Goal: Transaction & Acquisition: Book appointment/travel/reservation

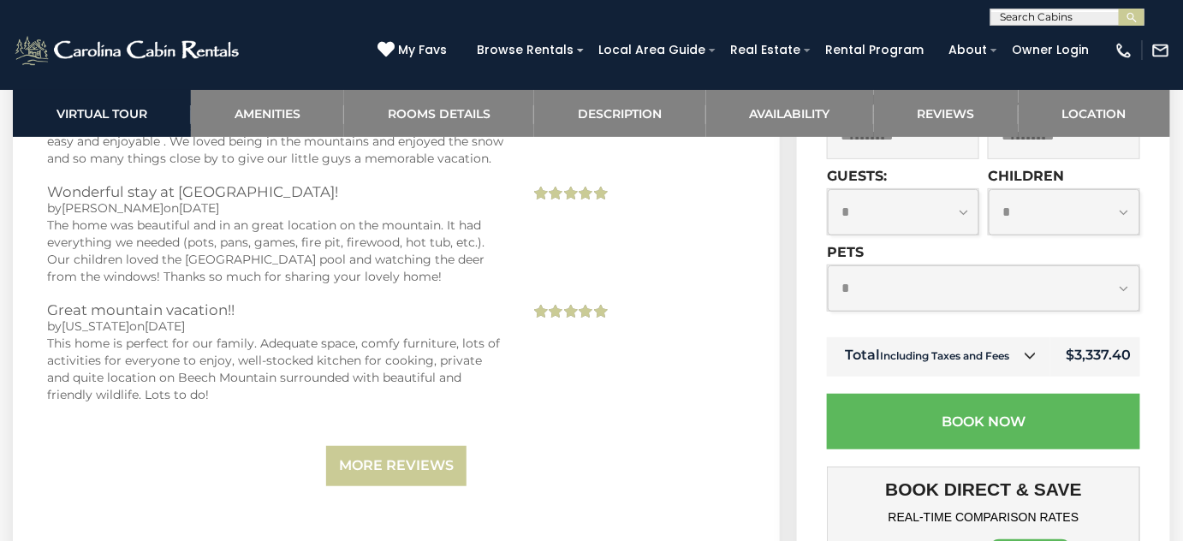
scroll to position [4513, 0]
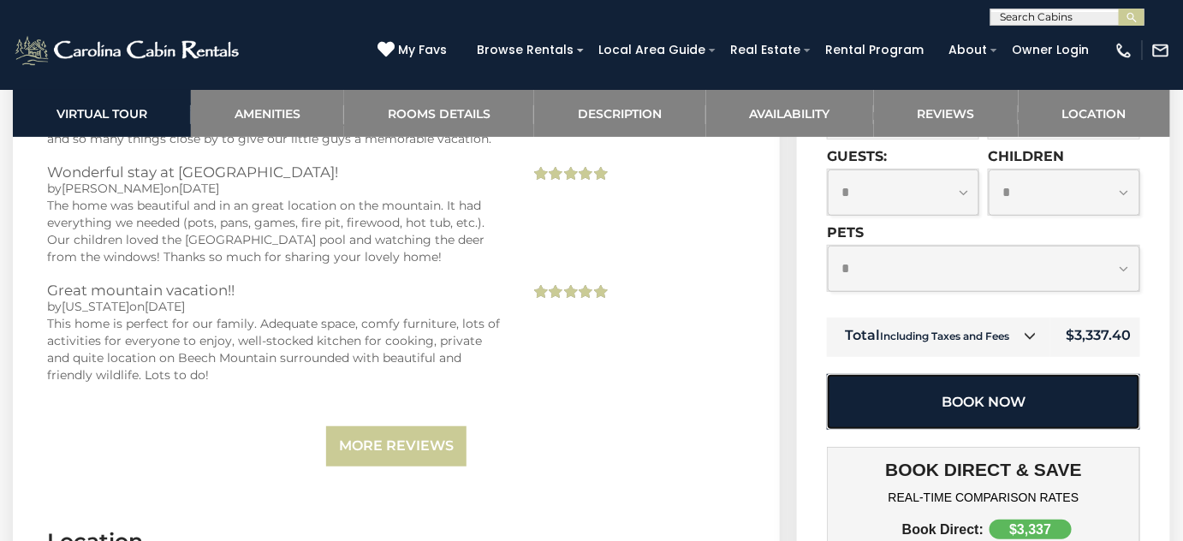
click at [982, 407] on button "Book Now" at bounding box center [983, 402] width 313 height 56
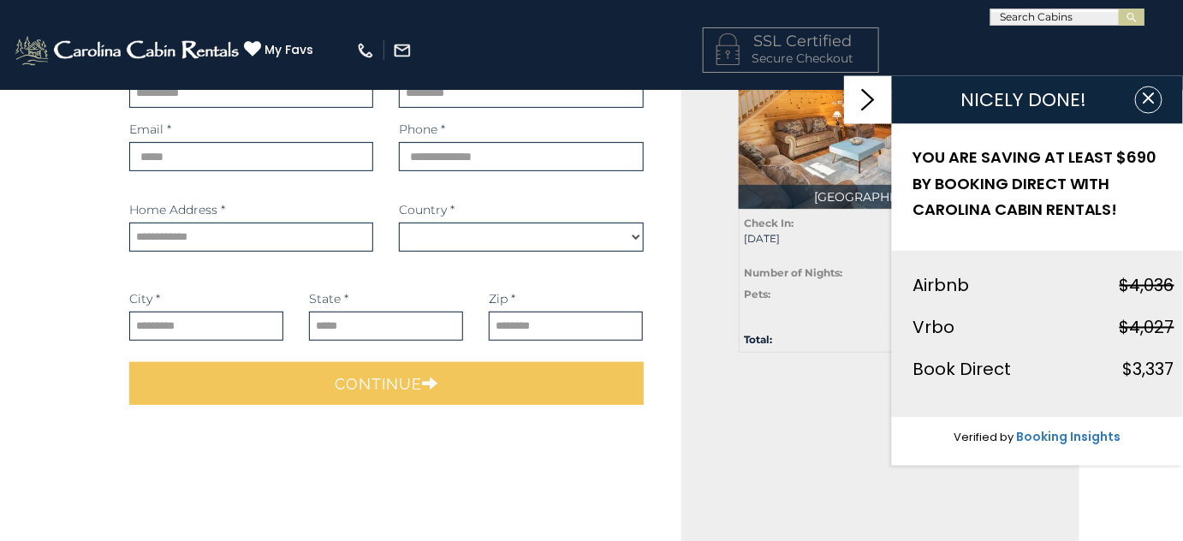
scroll to position [155, 0]
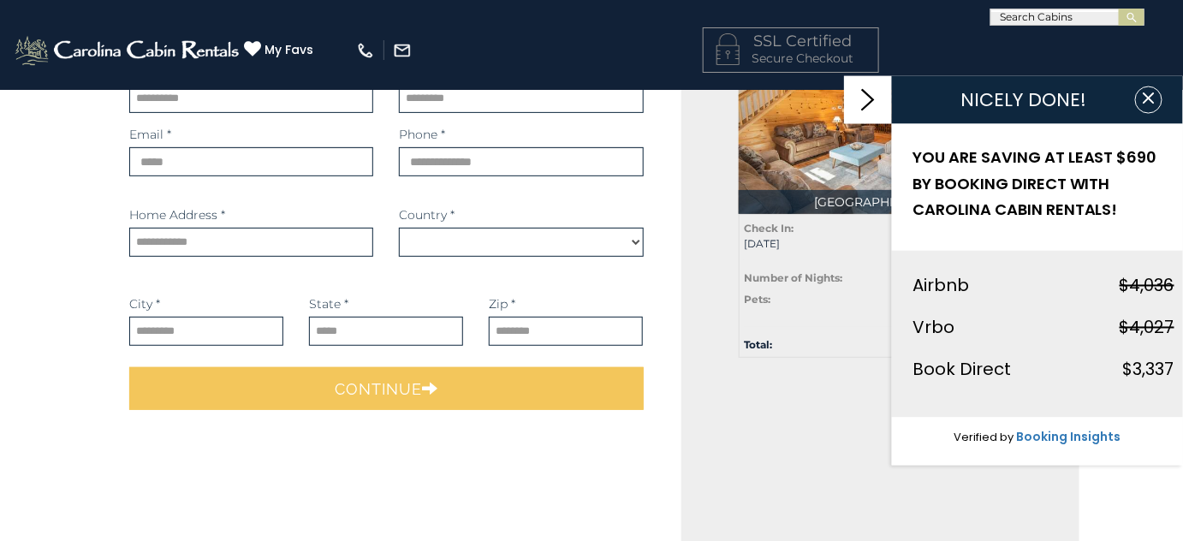
select select "*********"
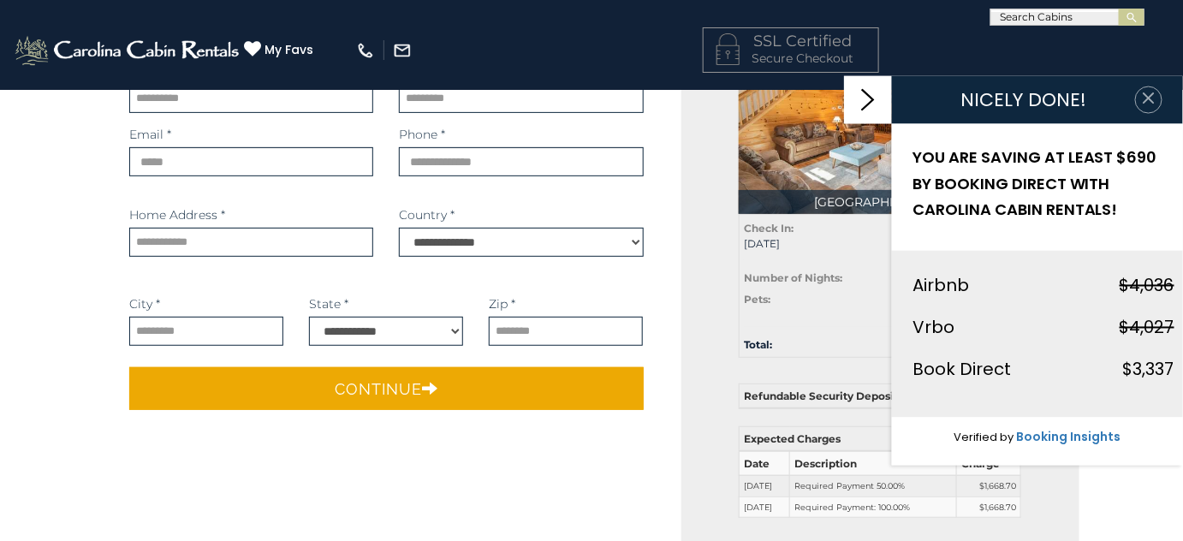
click at [1145, 98] on icon "button" at bounding box center [1148, 98] width 17 height 17
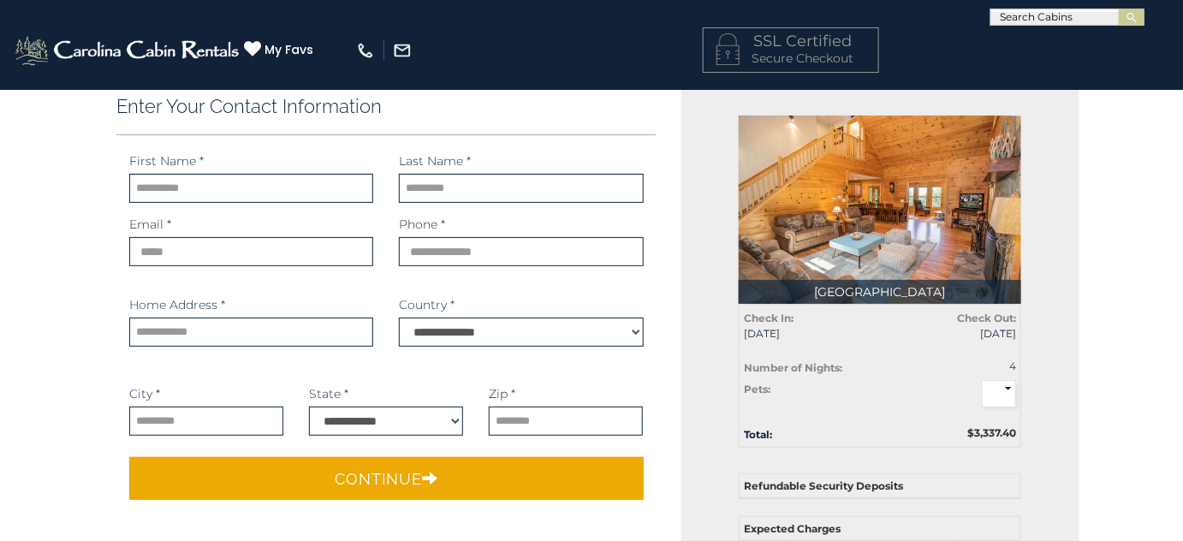
scroll to position [0, 0]
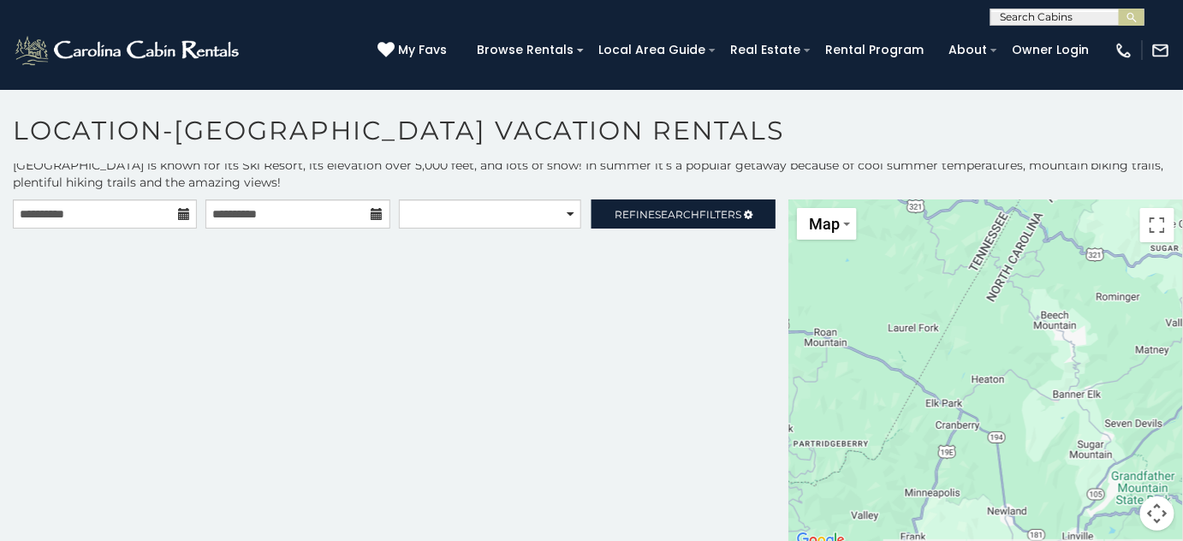
scroll to position [7, 0]
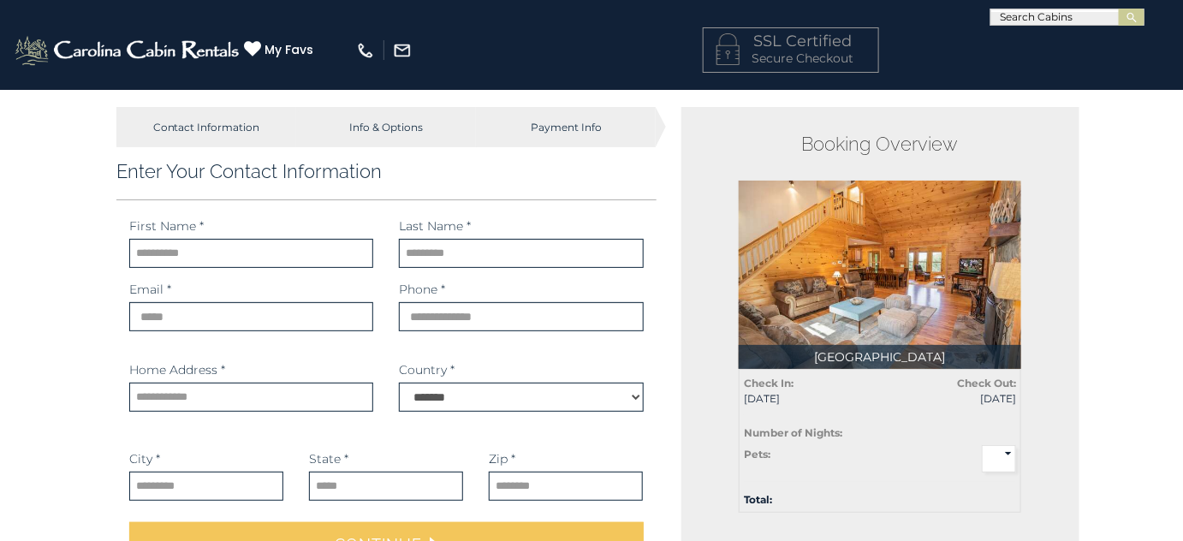
select select "*********"
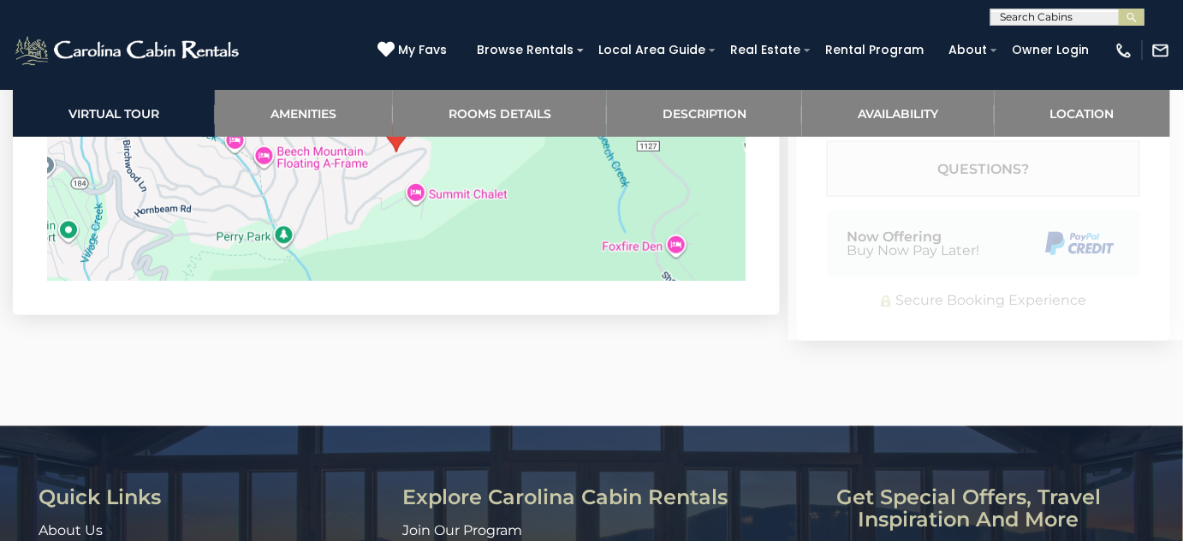
click at [989, 330] on div "Updating Price..." at bounding box center [985, 15] width 395 height 651
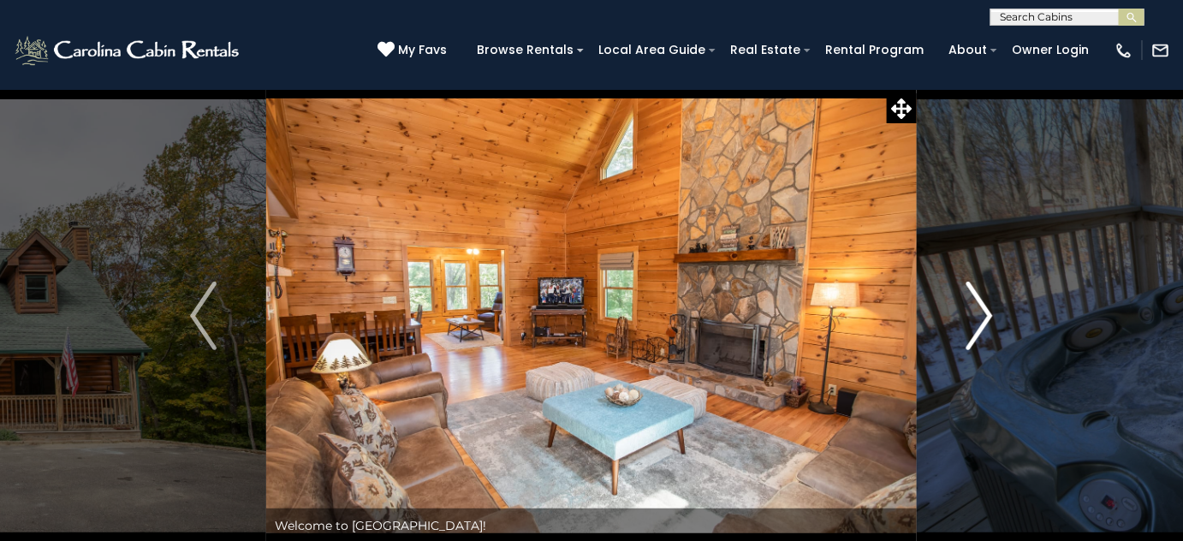
click at [984, 318] on img "Next" at bounding box center [980, 316] width 26 height 68
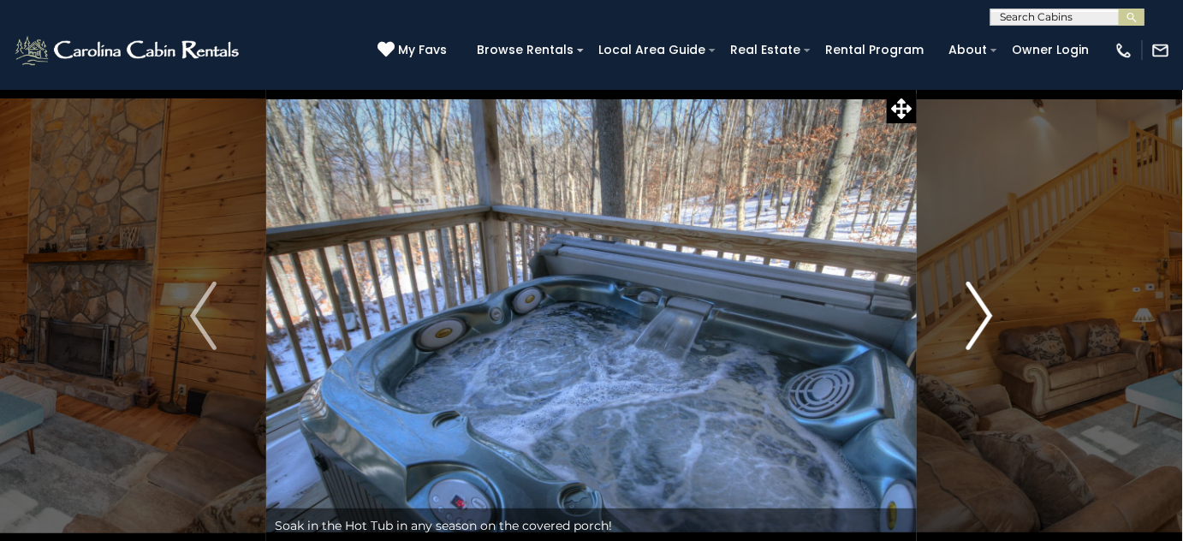
click at [984, 318] on img "Next" at bounding box center [980, 316] width 26 height 68
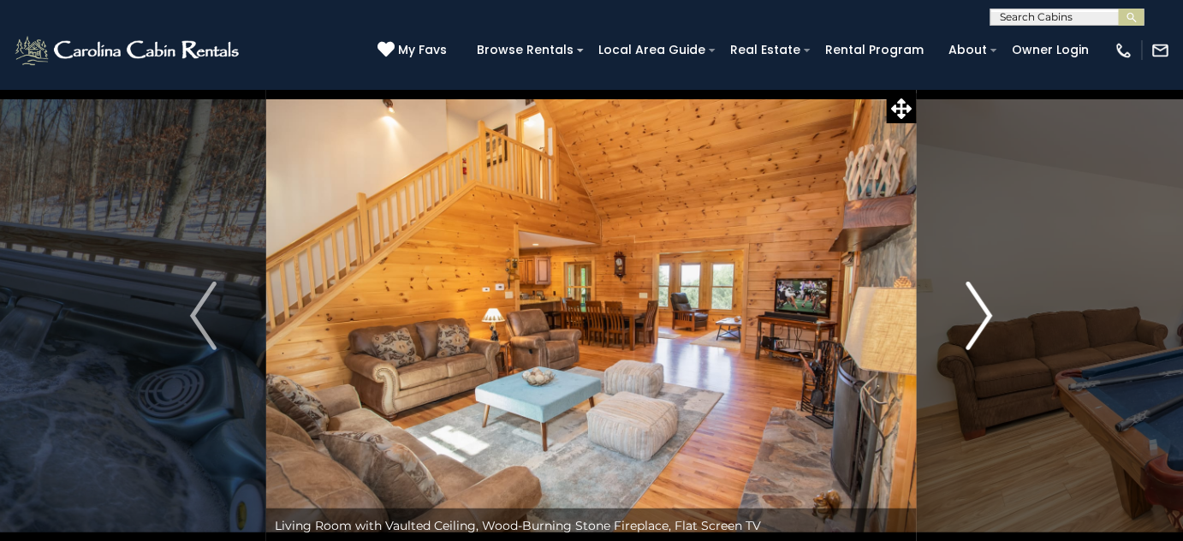
click at [984, 318] on img "Next" at bounding box center [980, 316] width 26 height 68
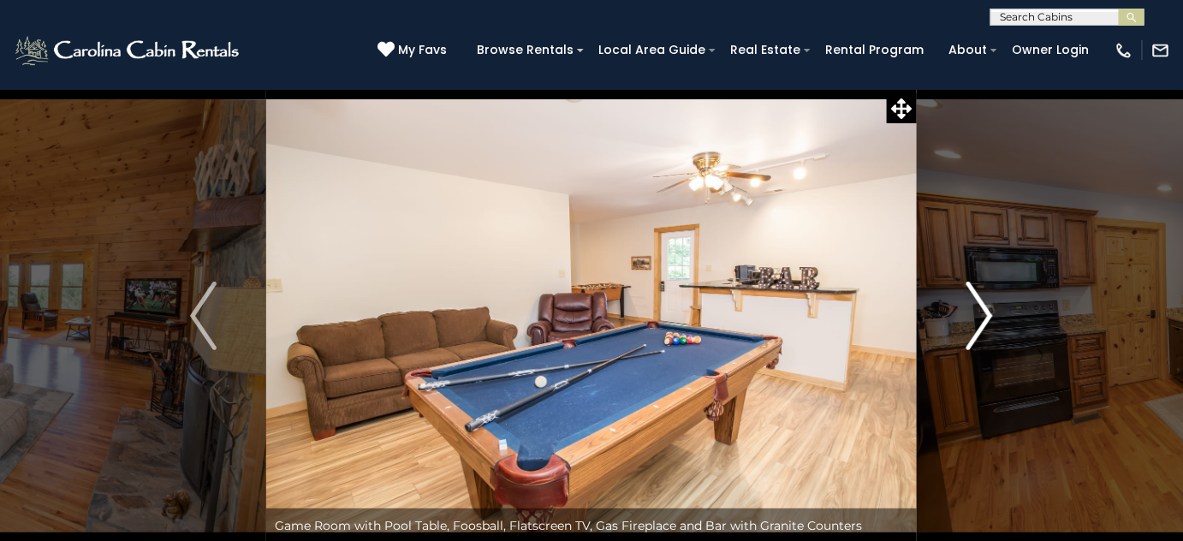
click at [984, 318] on img "Next" at bounding box center [980, 316] width 26 height 68
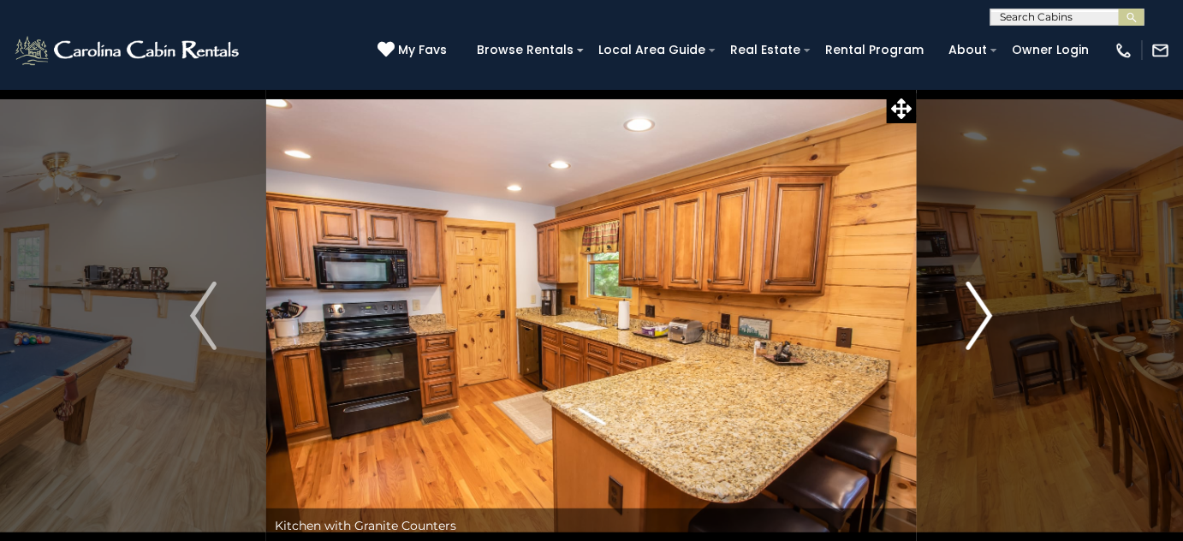
click at [984, 318] on img "Next" at bounding box center [980, 316] width 26 height 68
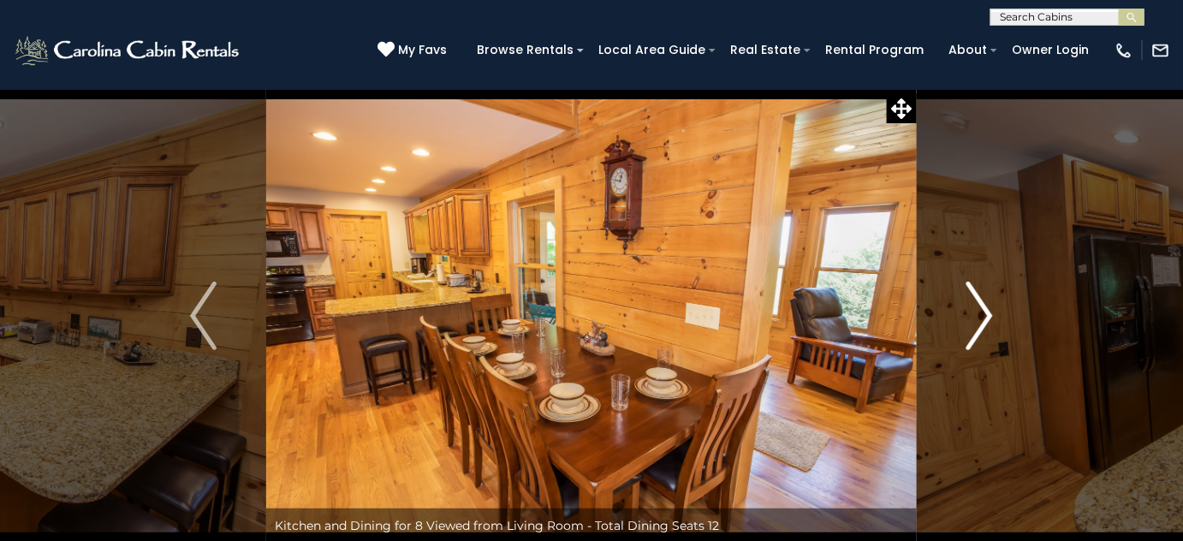
click at [984, 318] on img "Next" at bounding box center [980, 316] width 26 height 68
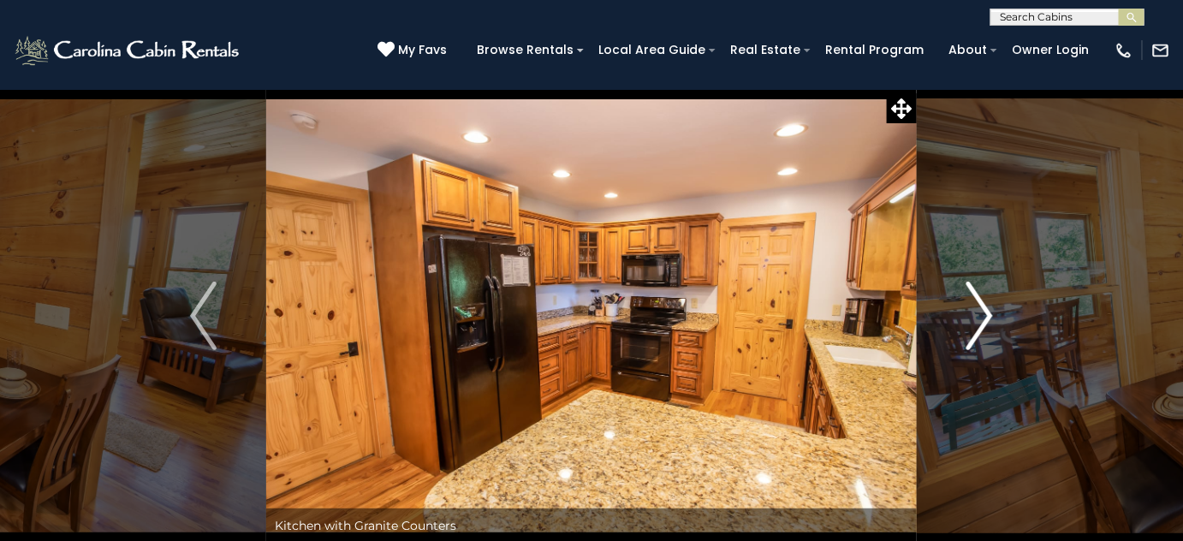
click at [984, 318] on img "Next" at bounding box center [980, 316] width 26 height 68
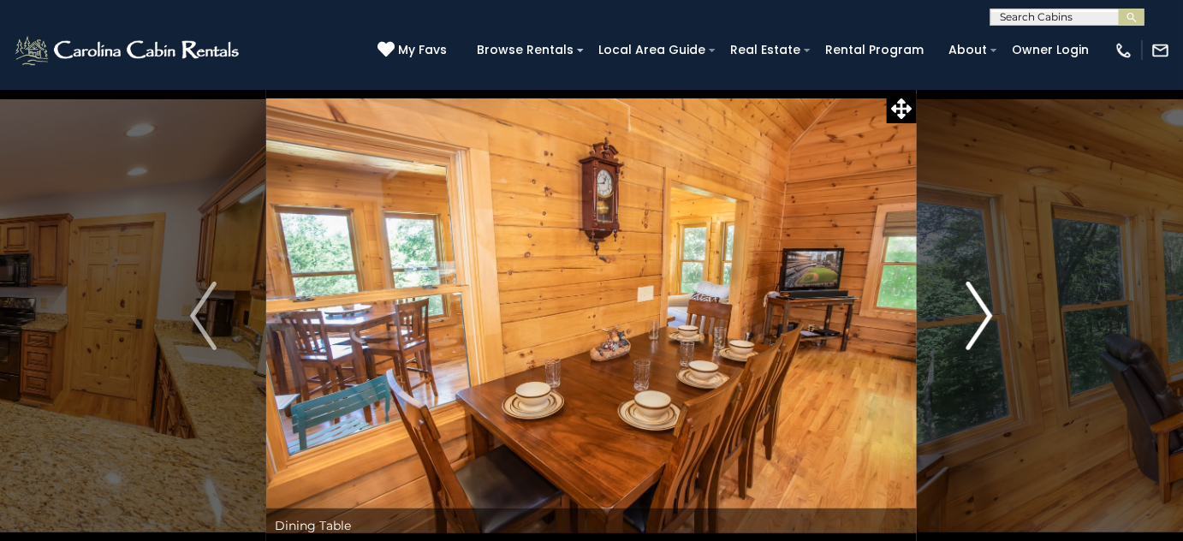
click at [984, 318] on img "Next" at bounding box center [980, 316] width 26 height 68
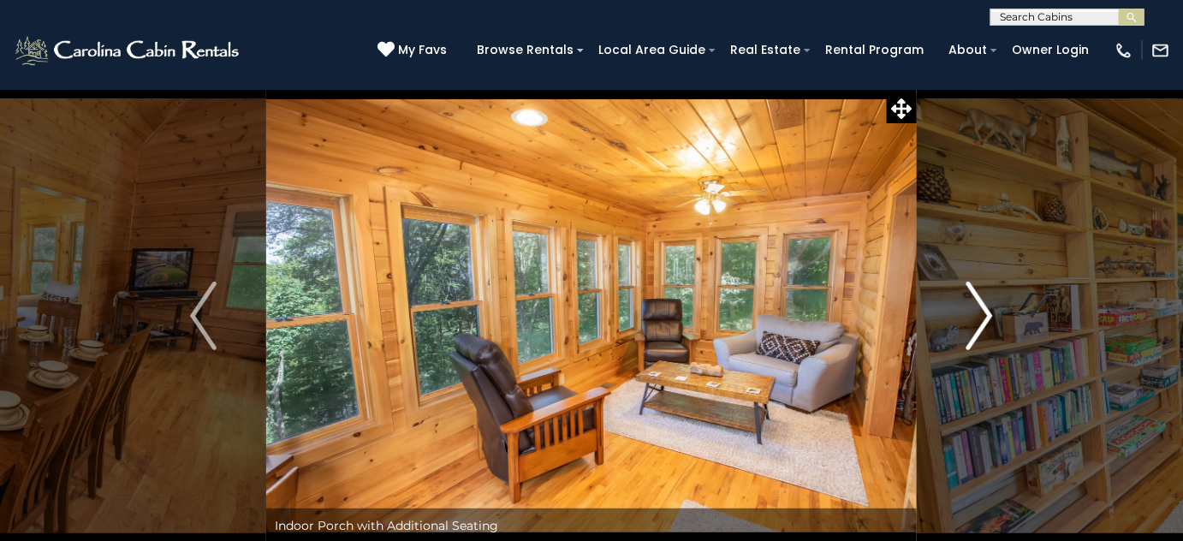
click at [984, 318] on img "Next" at bounding box center [980, 316] width 26 height 68
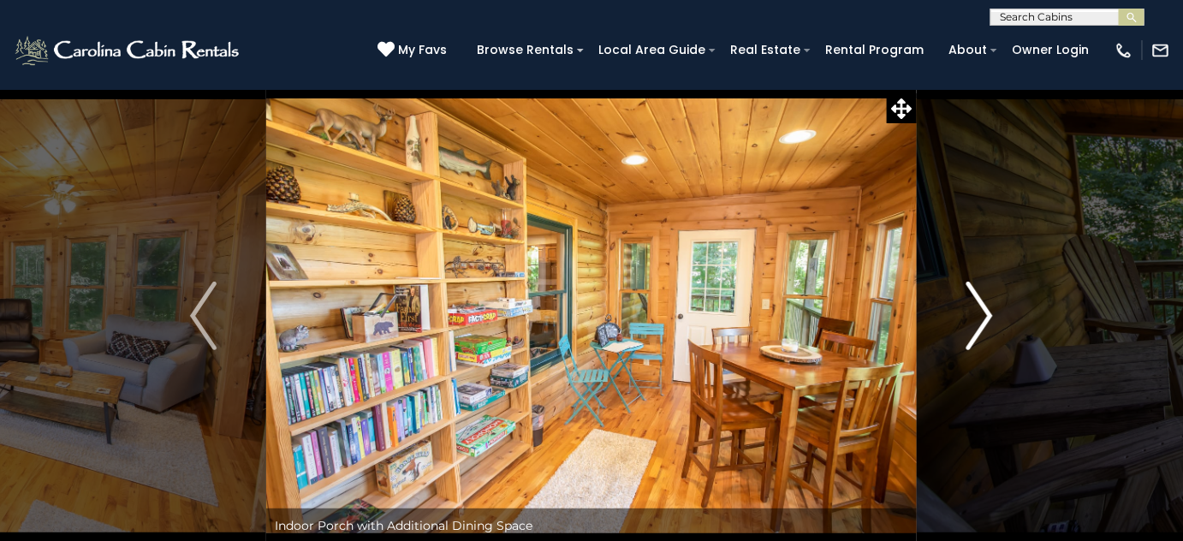
click at [984, 318] on img "Next" at bounding box center [980, 316] width 26 height 68
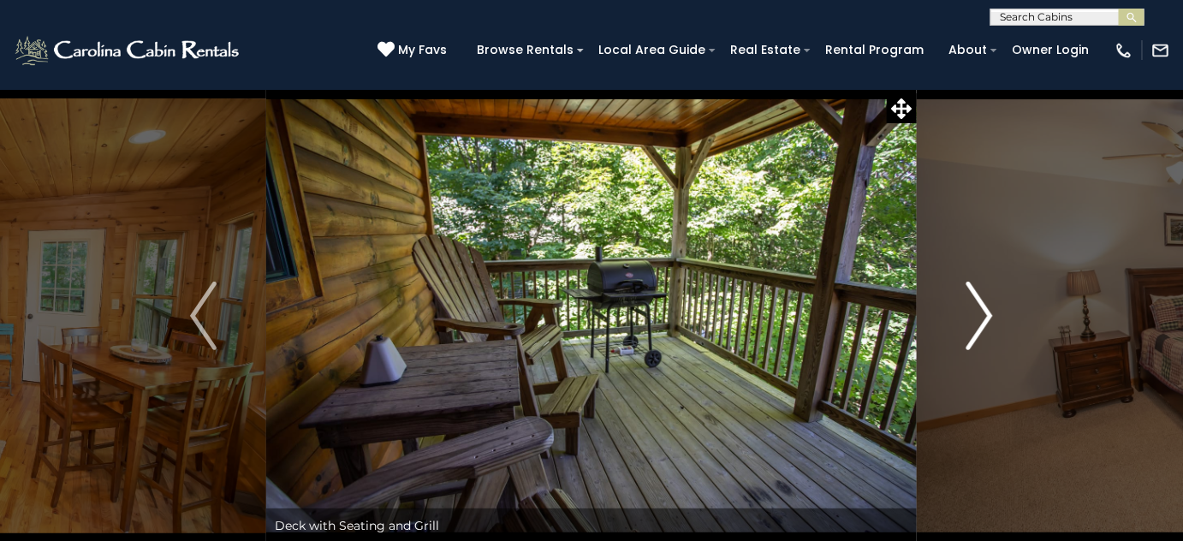
click at [984, 318] on img "Next" at bounding box center [980, 316] width 26 height 68
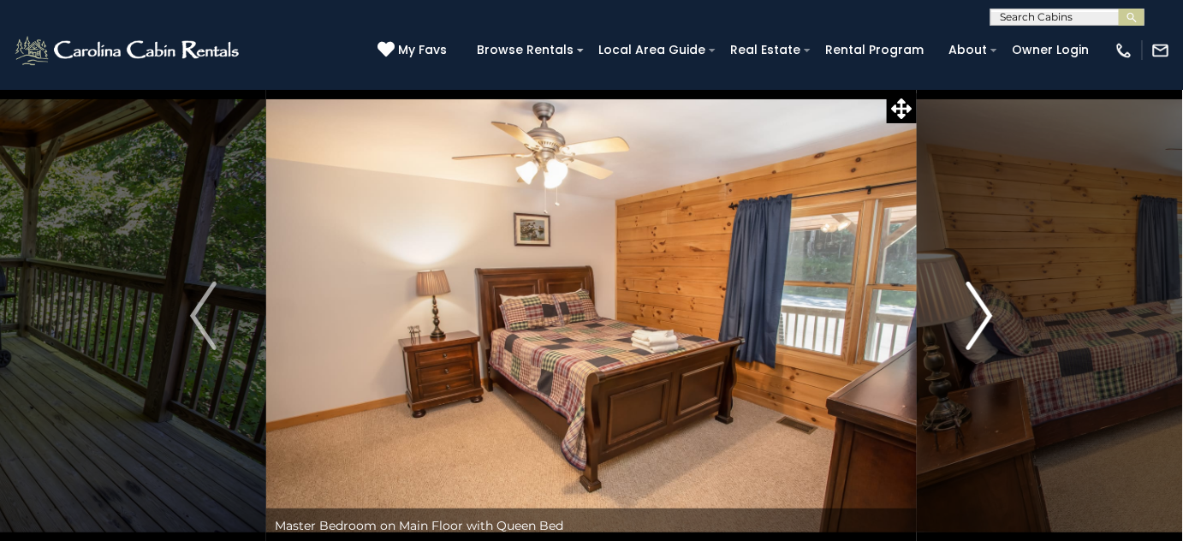
click at [984, 318] on img "Next" at bounding box center [980, 316] width 26 height 68
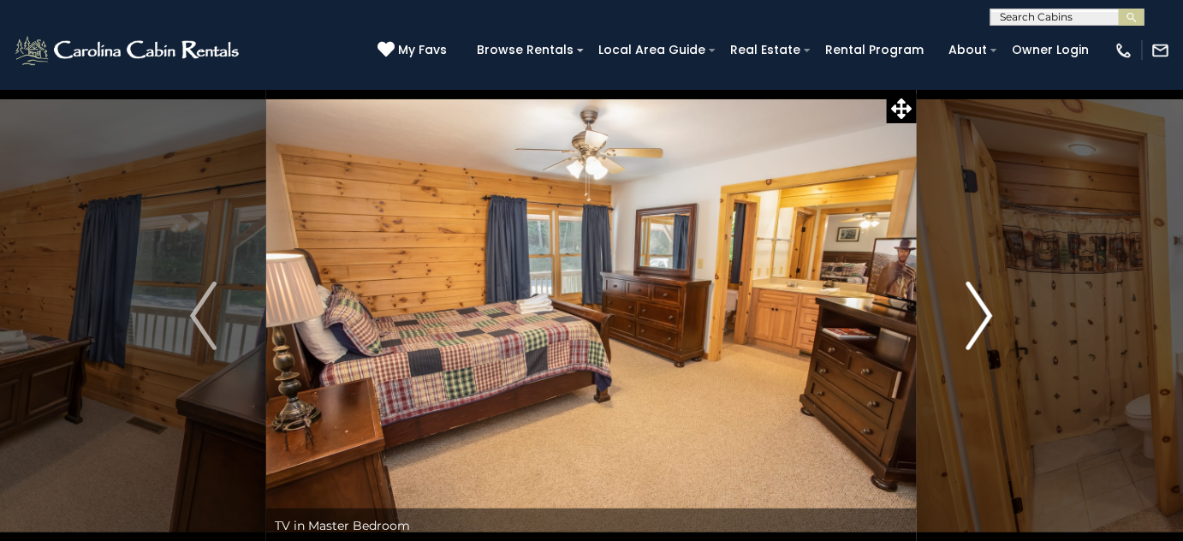
click at [984, 318] on img "Next" at bounding box center [980, 316] width 26 height 68
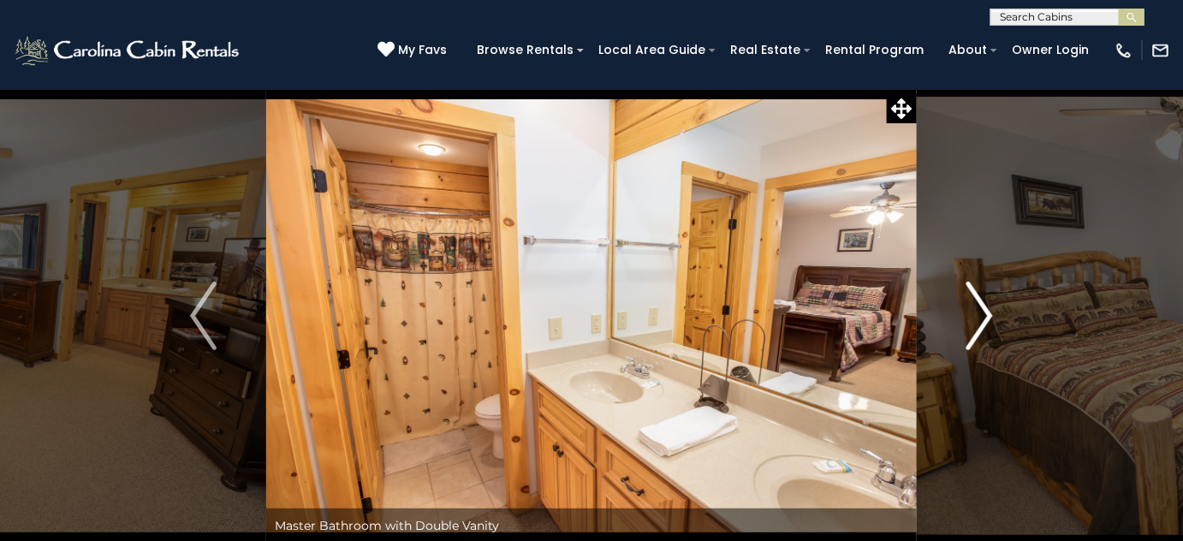
click at [984, 318] on img "Next" at bounding box center [980, 316] width 26 height 68
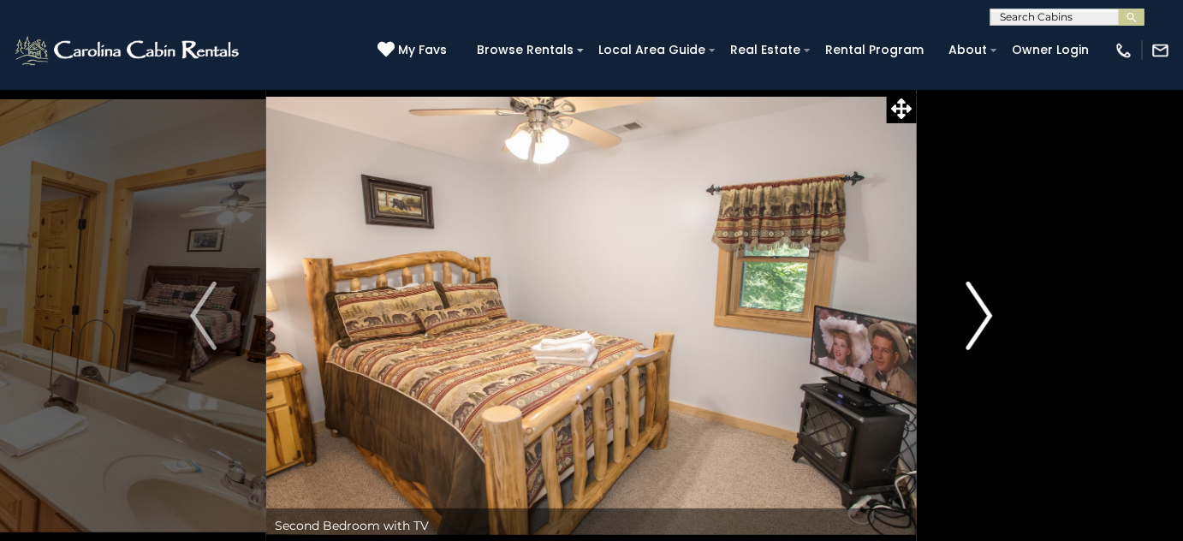
click at [984, 318] on img "Next" at bounding box center [980, 316] width 26 height 68
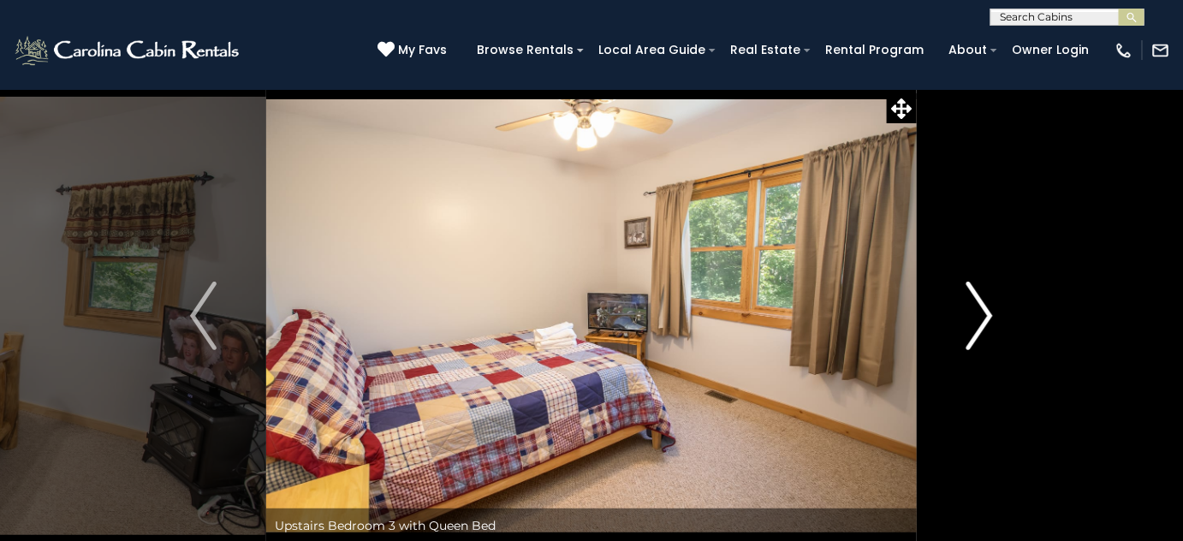
click at [984, 318] on img "Next" at bounding box center [980, 316] width 26 height 68
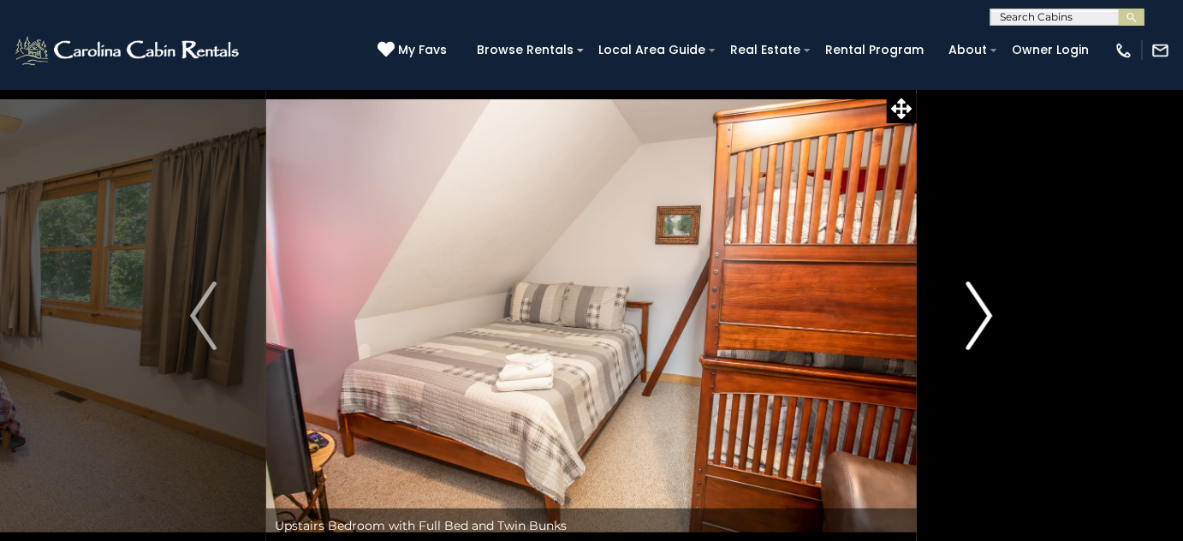
click at [984, 318] on img "Next" at bounding box center [980, 316] width 26 height 68
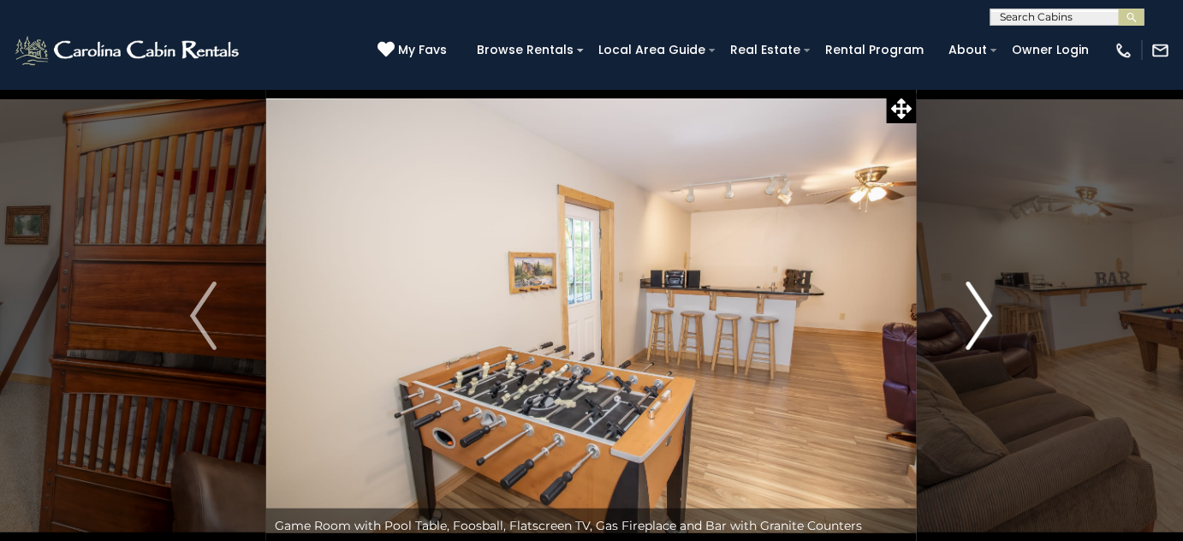
click at [984, 318] on img "Next" at bounding box center [980, 316] width 26 height 68
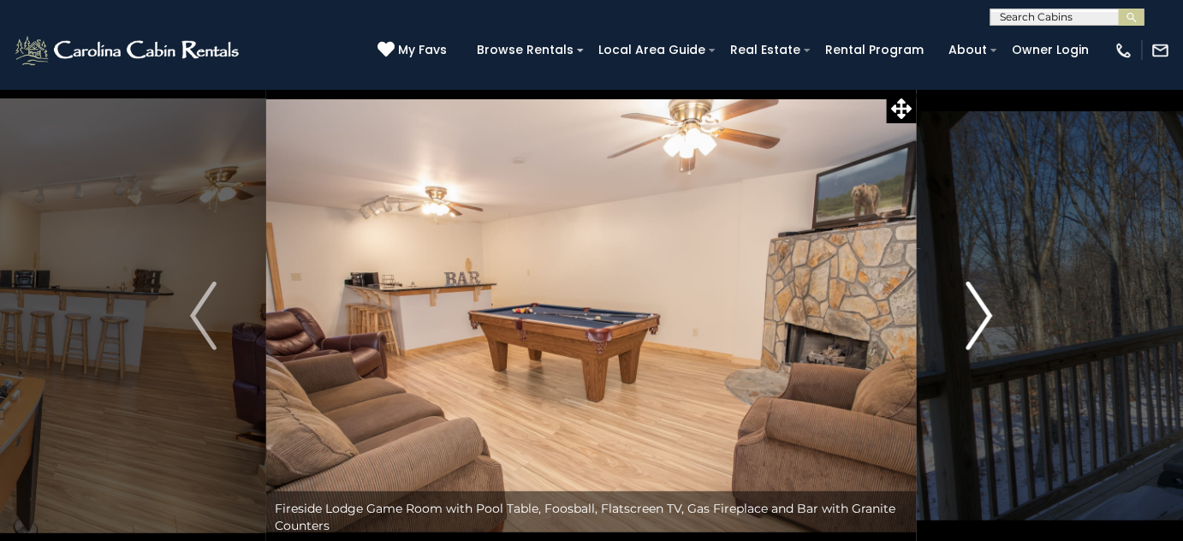
click at [984, 318] on img "Next" at bounding box center [980, 316] width 26 height 68
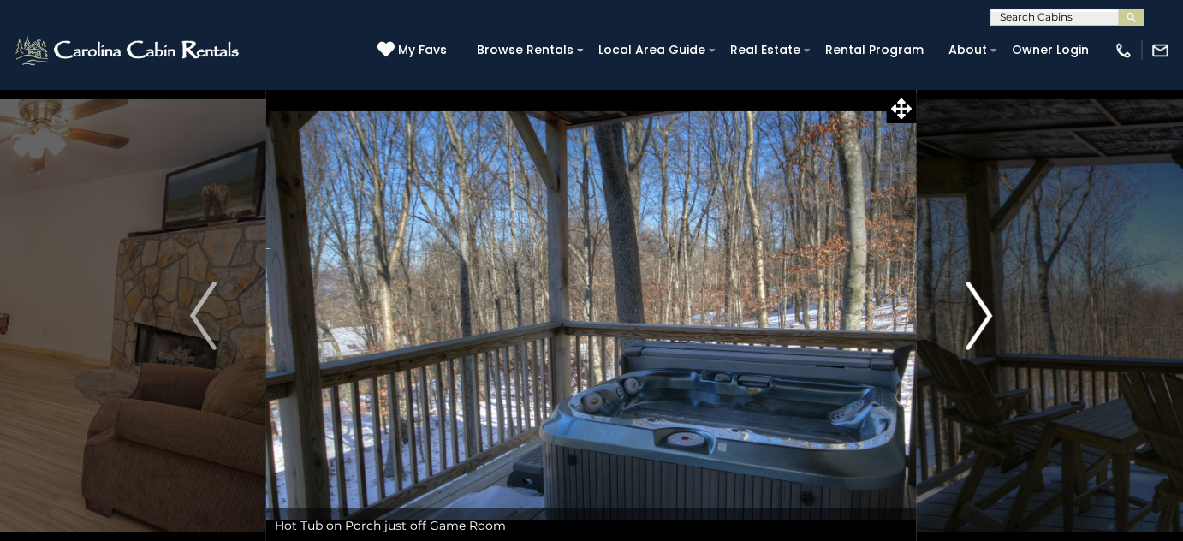
click at [984, 318] on img "Next" at bounding box center [980, 316] width 26 height 68
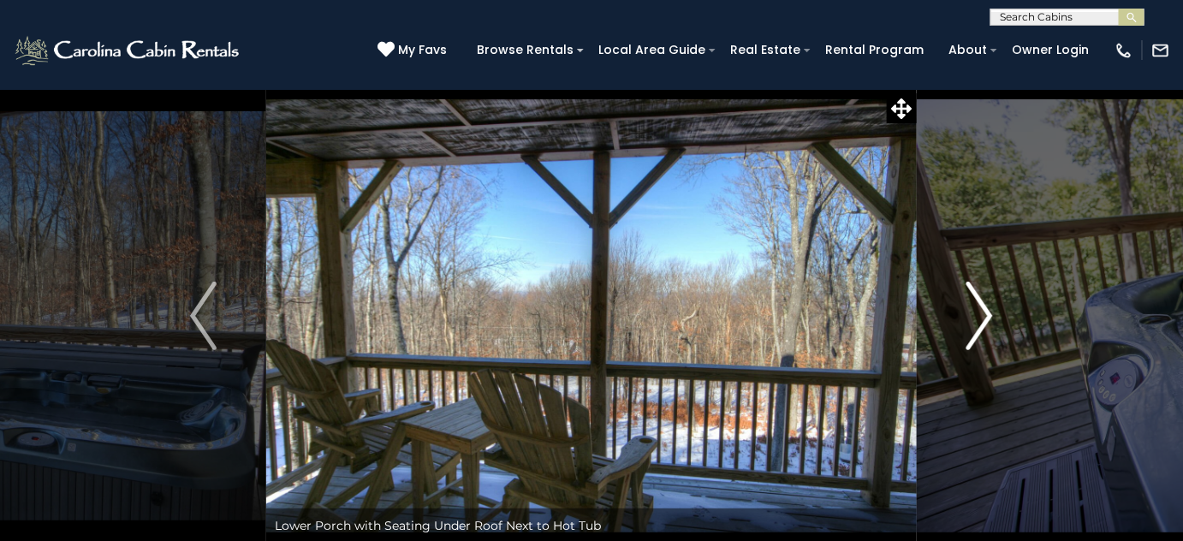
click at [984, 318] on img "Next" at bounding box center [980, 316] width 26 height 68
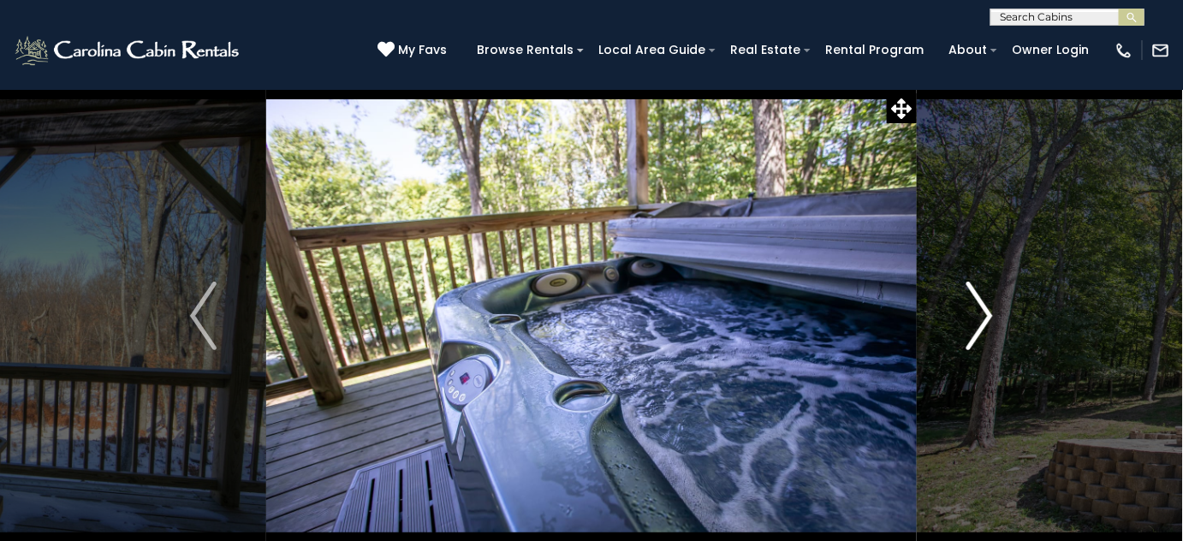
click at [984, 318] on img "Next" at bounding box center [980, 316] width 26 height 68
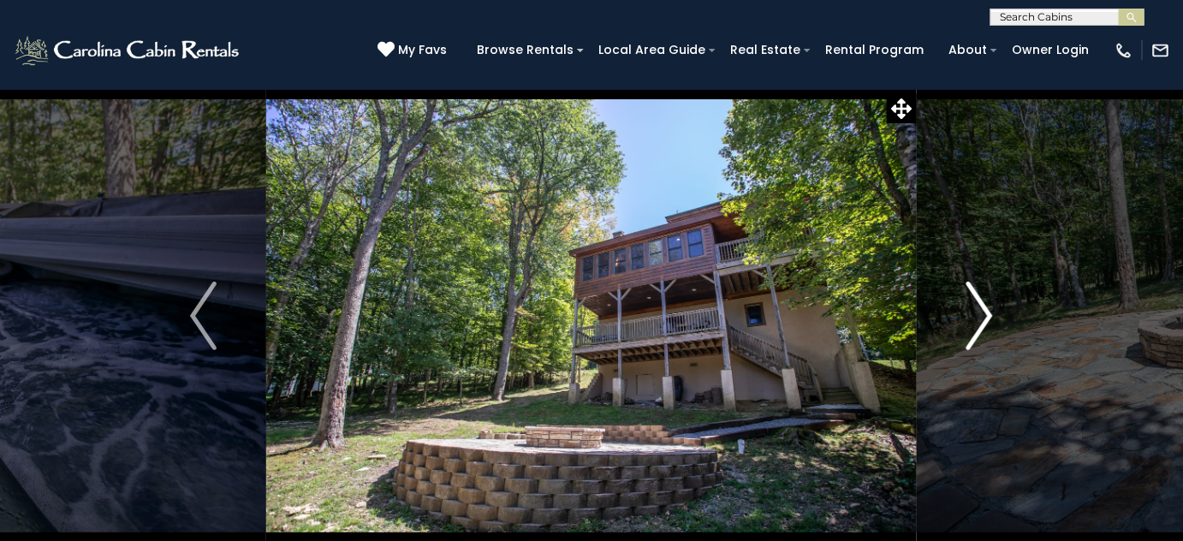
click at [984, 318] on img "Next" at bounding box center [980, 316] width 26 height 68
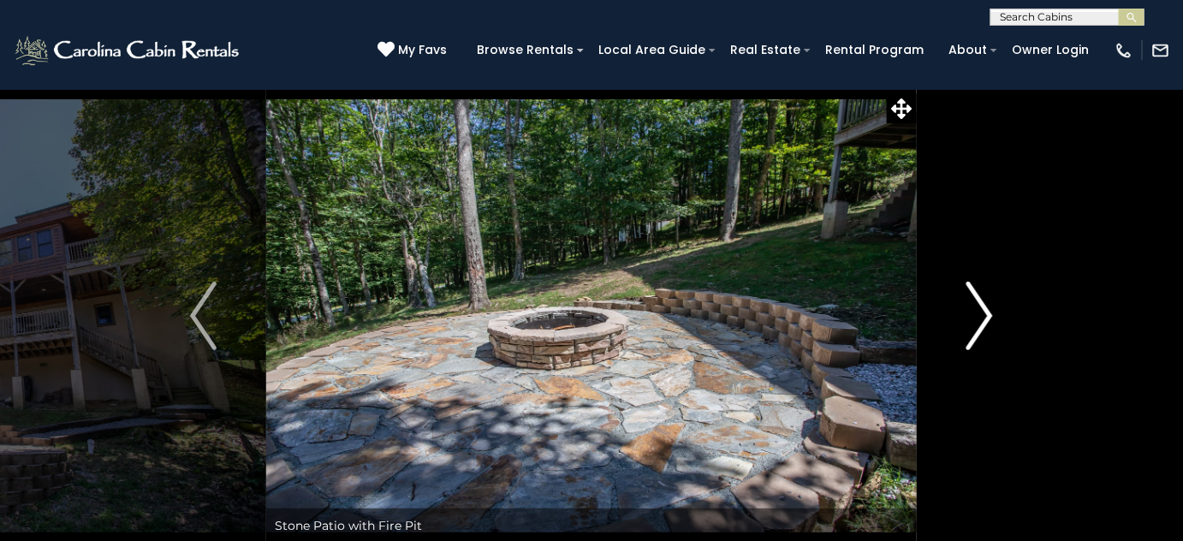
click at [984, 318] on img "Next" at bounding box center [980, 316] width 26 height 68
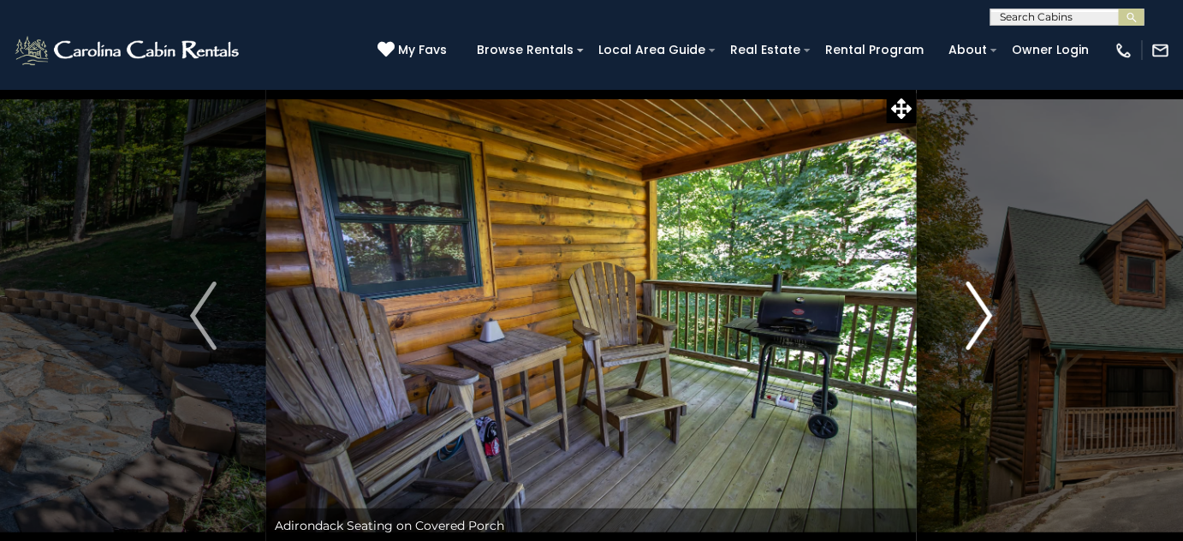
click at [984, 318] on img "Next" at bounding box center [980, 316] width 26 height 68
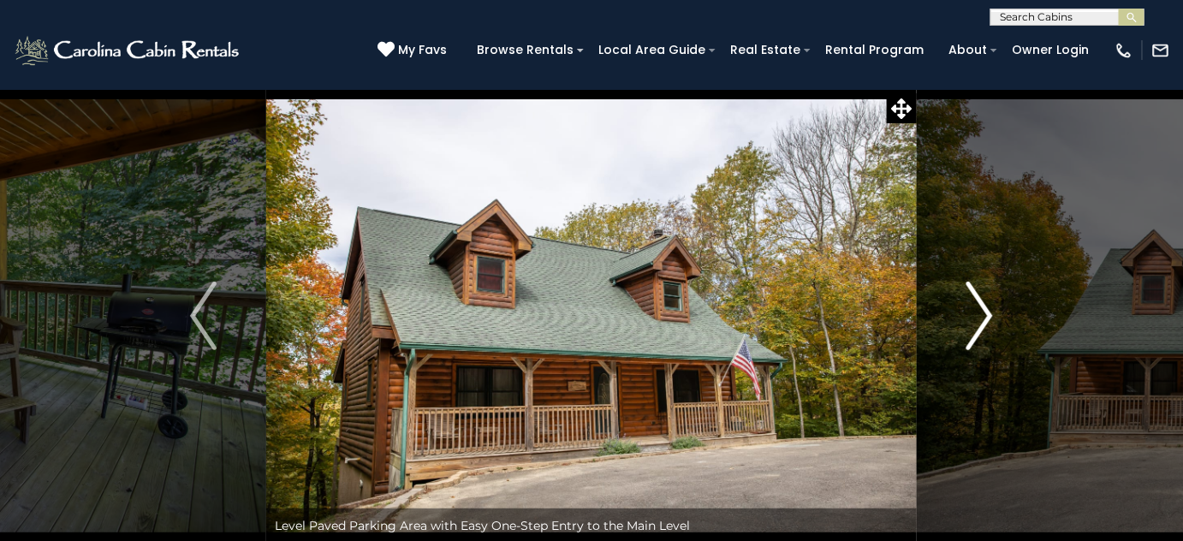
click at [984, 318] on img "Next" at bounding box center [980, 316] width 26 height 68
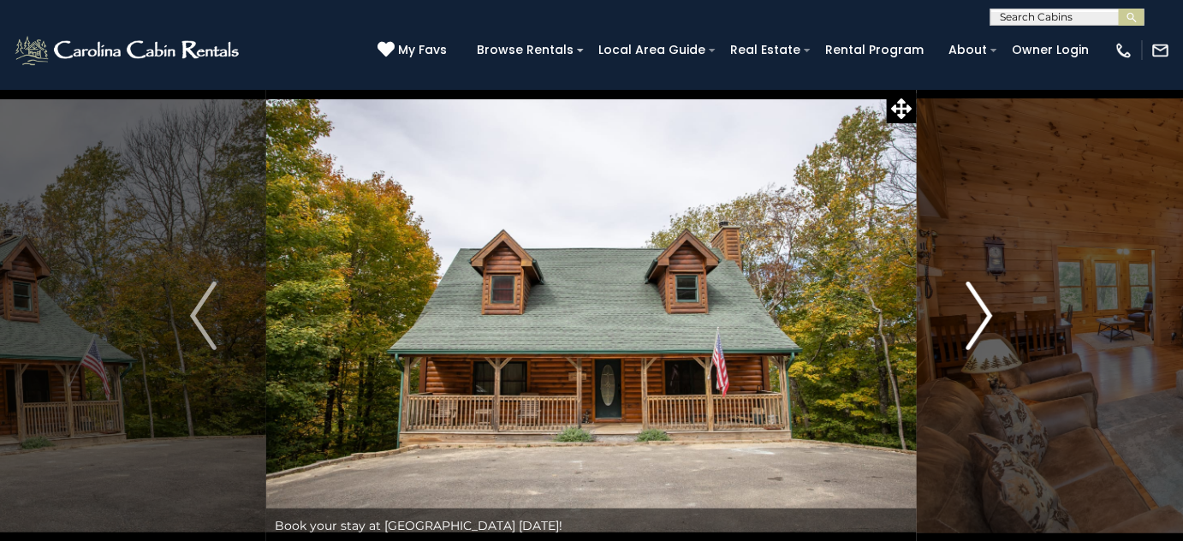
click at [984, 318] on img "Next" at bounding box center [980, 316] width 26 height 68
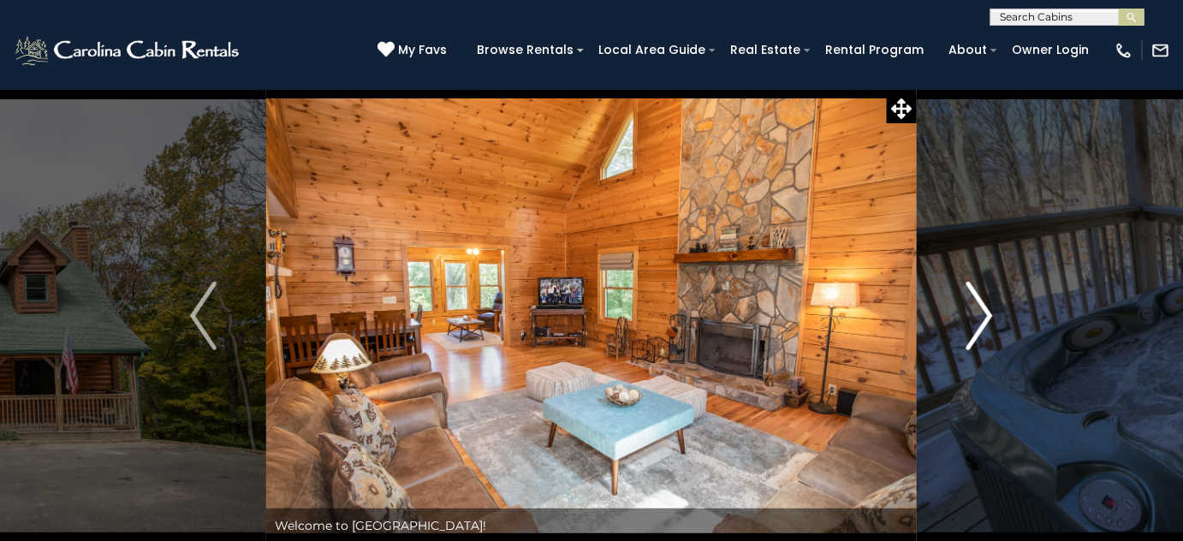
click at [984, 318] on img "Next" at bounding box center [980, 316] width 26 height 68
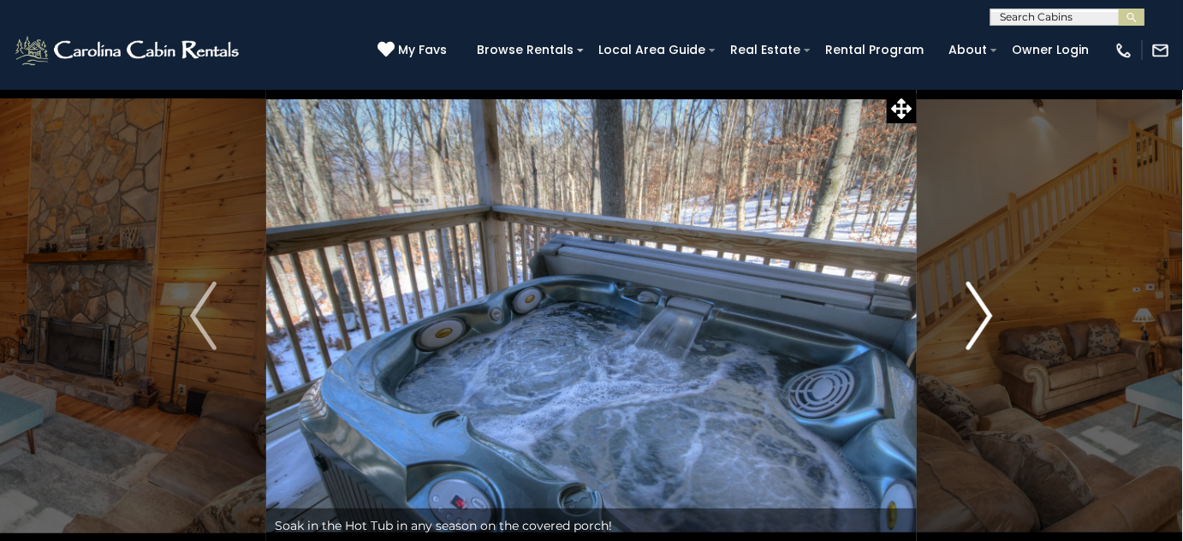
click at [984, 318] on img "Next" at bounding box center [980, 316] width 26 height 68
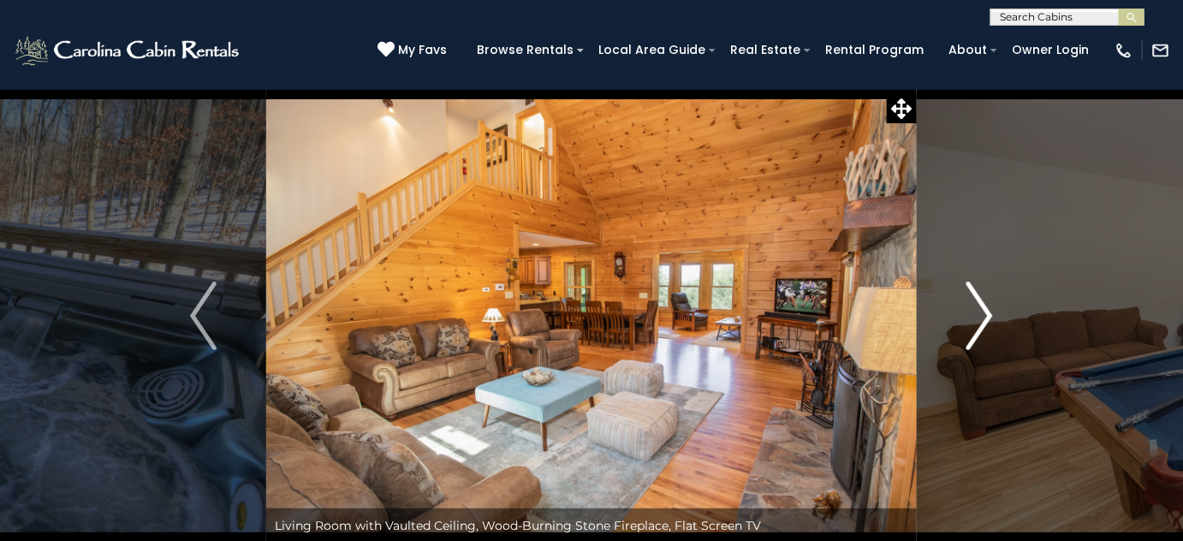
click at [984, 318] on img "Next" at bounding box center [980, 316] width 26 height 68
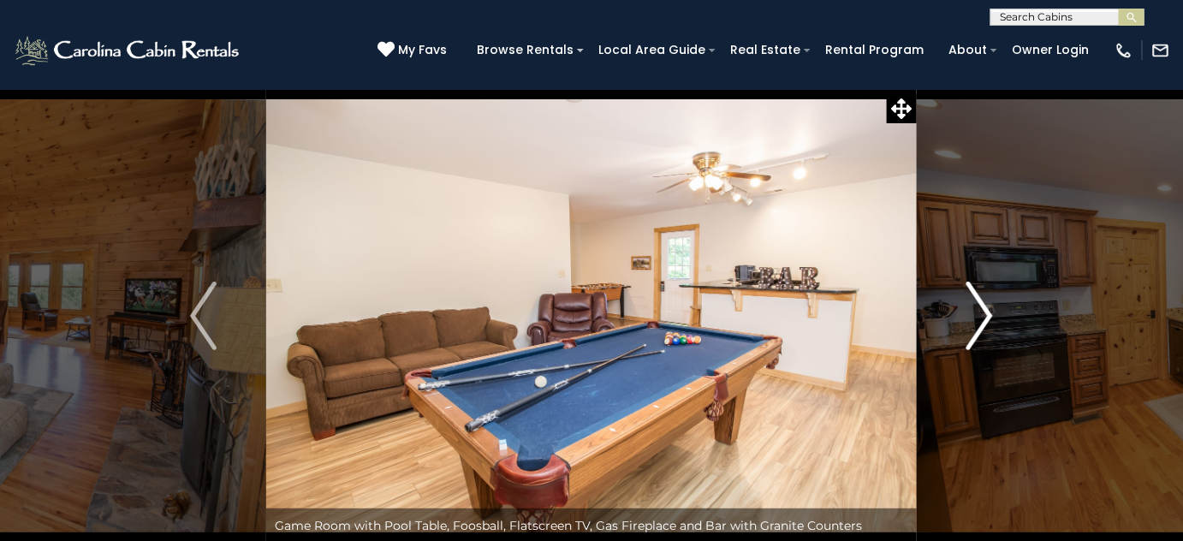
click at [984, 318] on img "Next" at bounding box center [980, 316] width 26 height 68
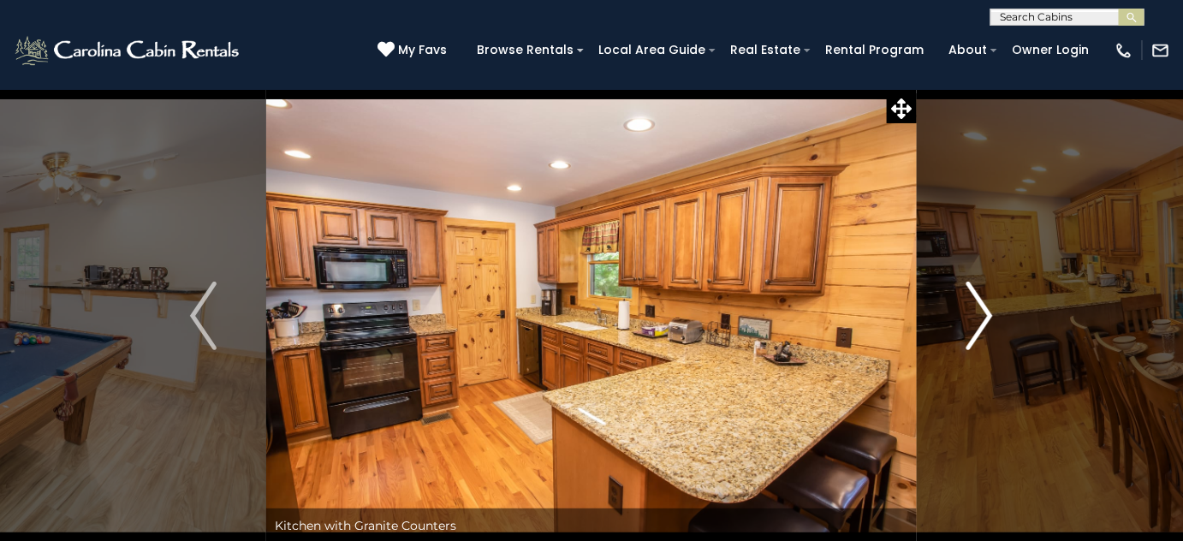
click at [984, 318] on img "Next" at bounding box center [980, 316] width 26 height 68
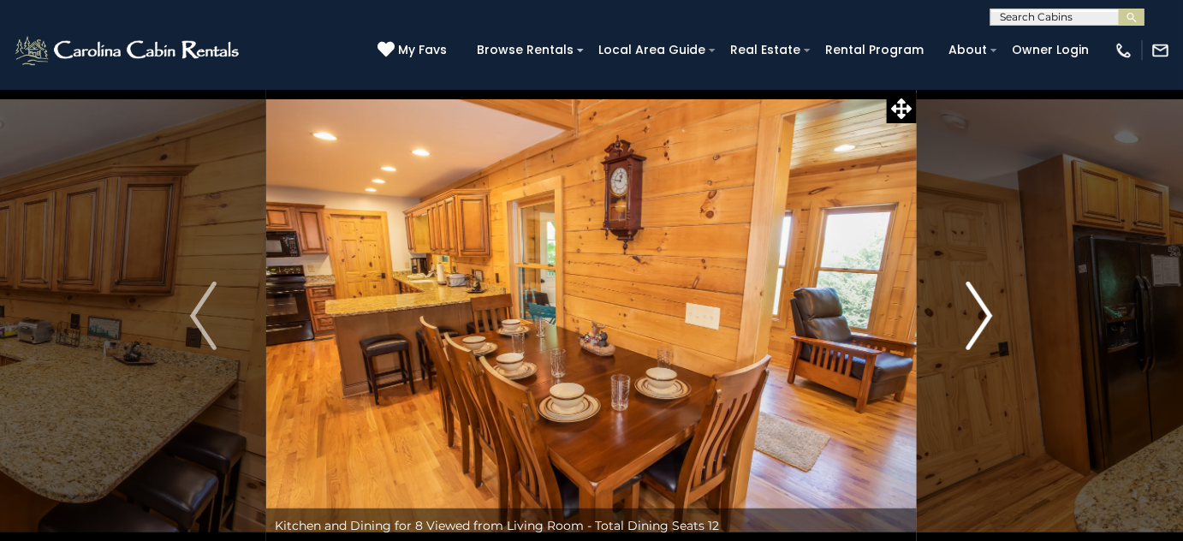
click at [984, 318] on img "Next" at bounding box center [980, 316] width 26 height 68
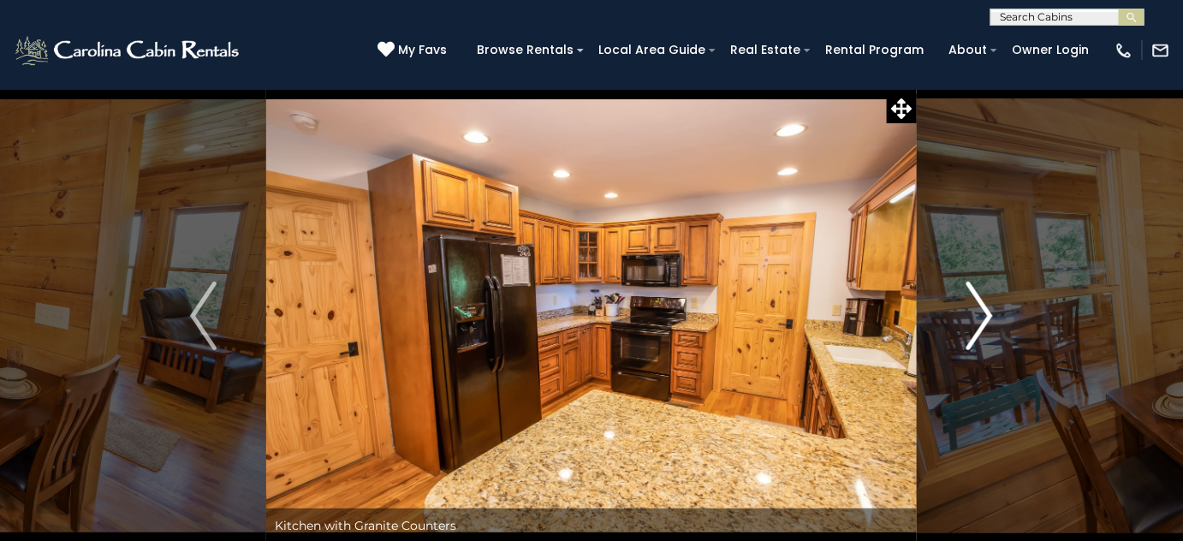
click at [984, 318] on img "Next" at bounding box center [980, 316] width 26 height 68
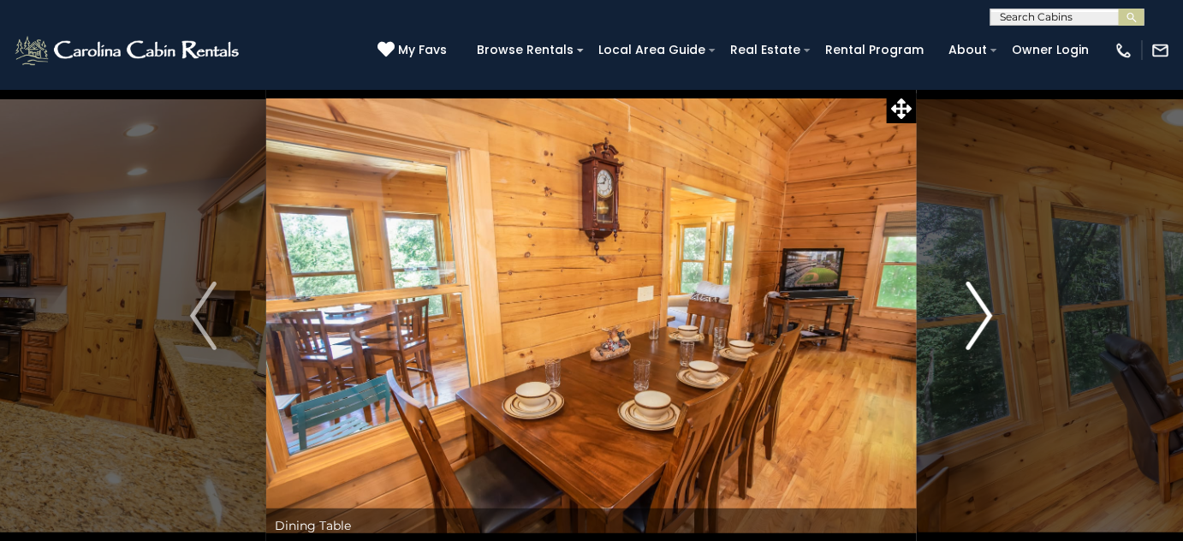
click at [984, 318] on img "Next" at bounding box center [980, 316] width 26 height 68
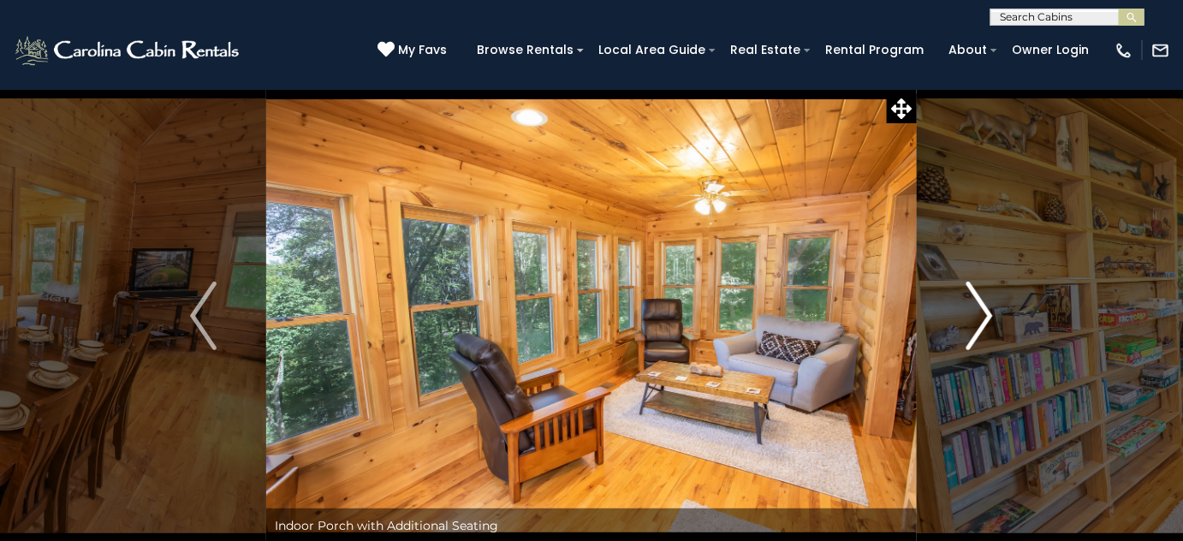
click at [984, 318] on img "Next" at bounding box center [980, 316] width 26 height 68
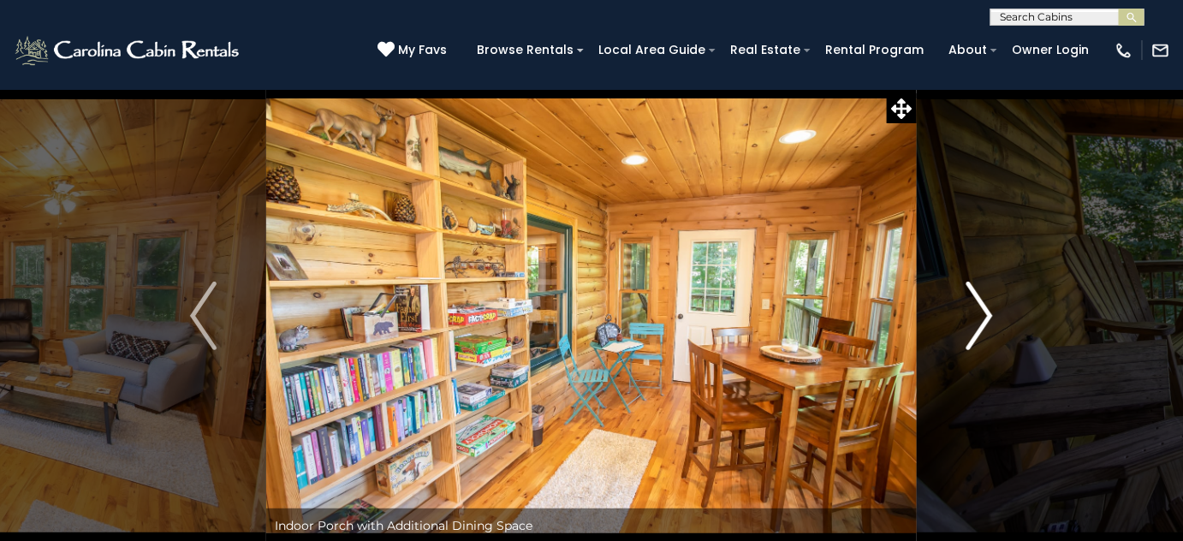
click at [984, 318] on img "Next" at bounding box center [980, 316] width 26 height 68
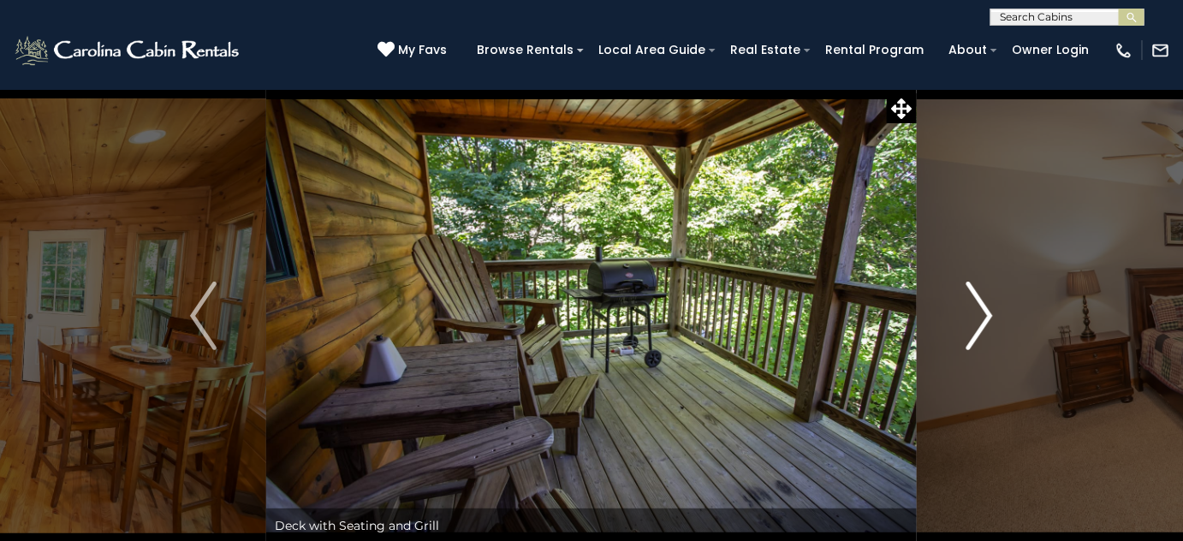
click at [984, 318] on img "Next" at bounding box center [980, 316] width 26 height 68
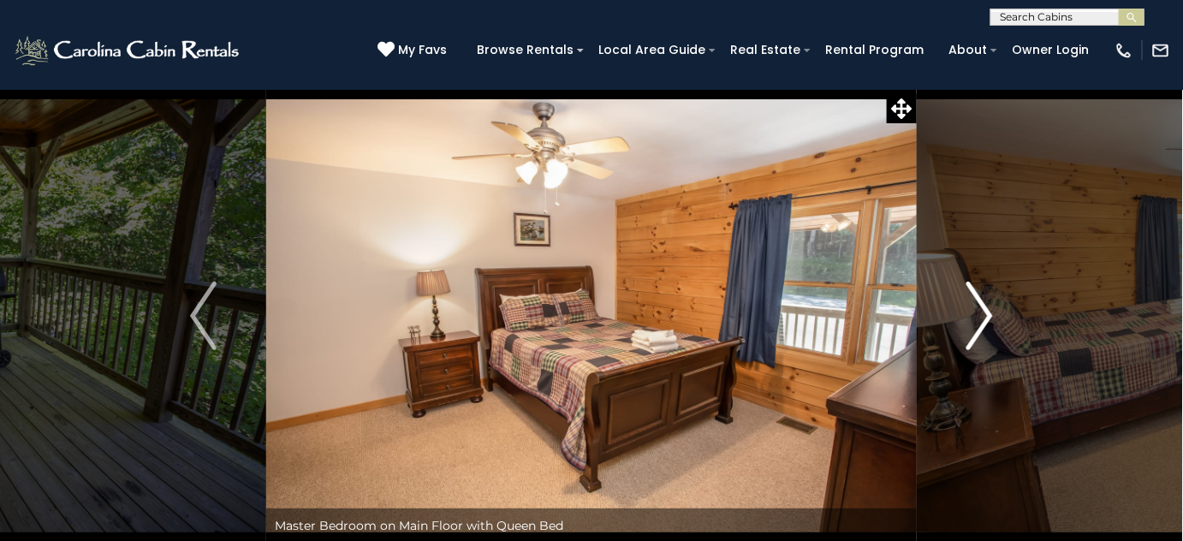
click at [984, 318] on img "Next" at bounding box center [980, 316] width 26 height 68
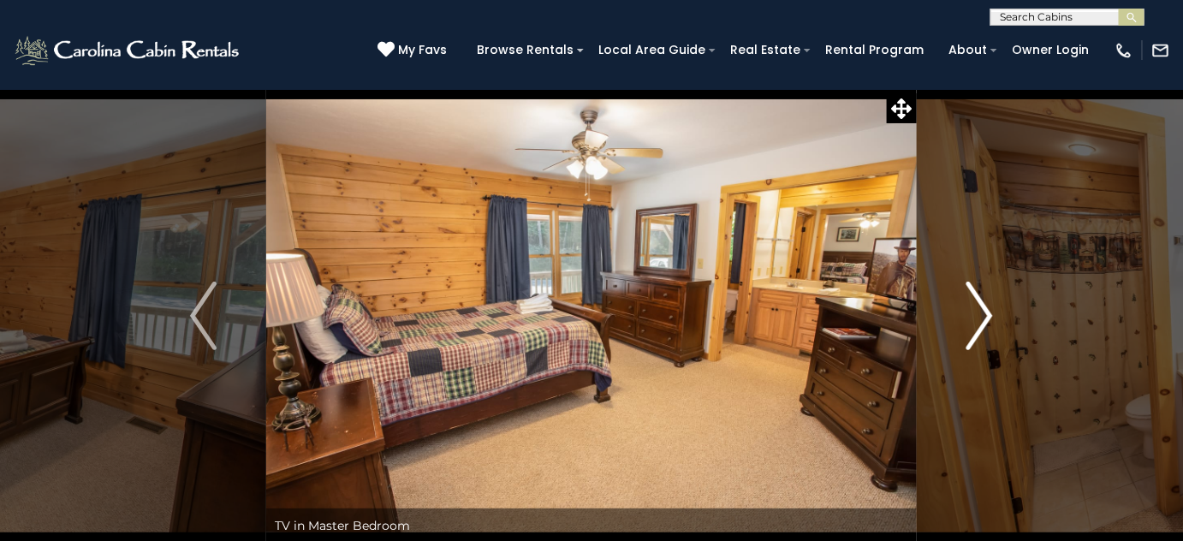
click at [984, 318] on img "Next" at bounding box center [980, 316] width 26 height 68
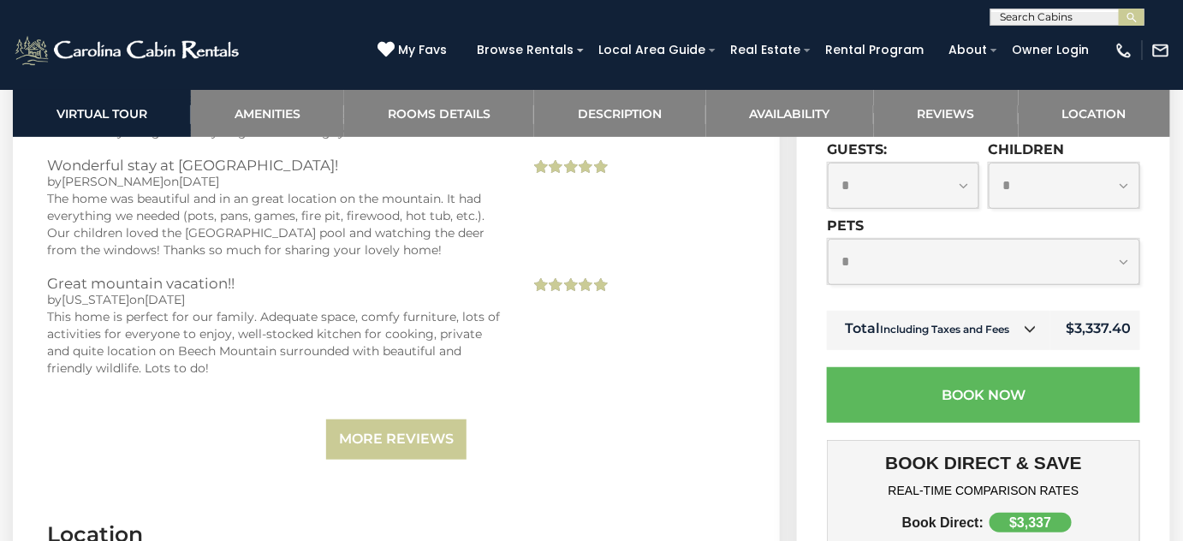
scroll to position [4522, 0]
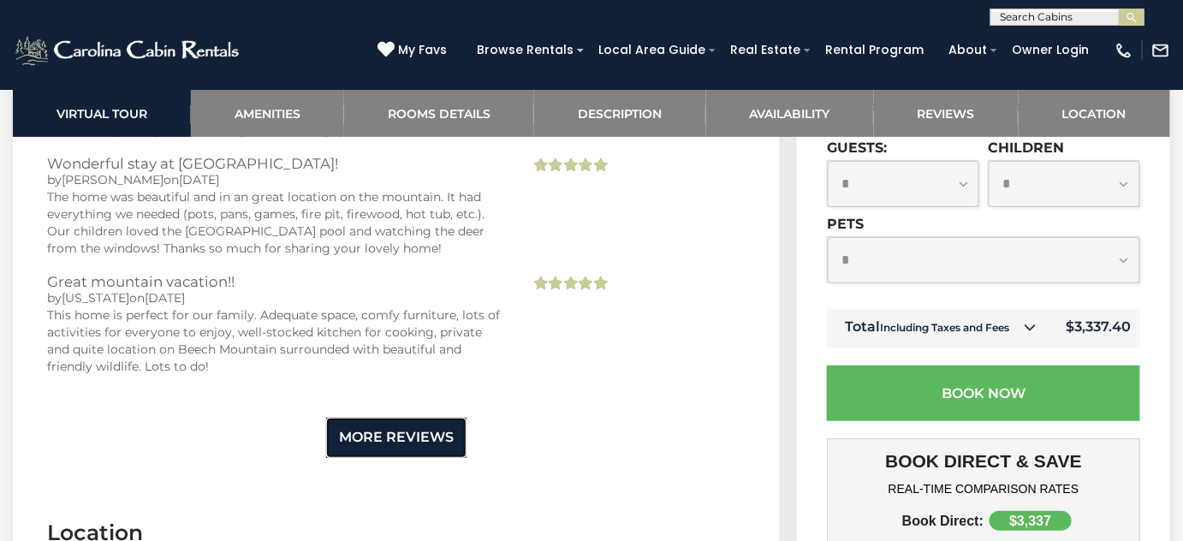
click at [374, 454] on link "More Reviews" at bounding box center [396, 438] width 140 height 40
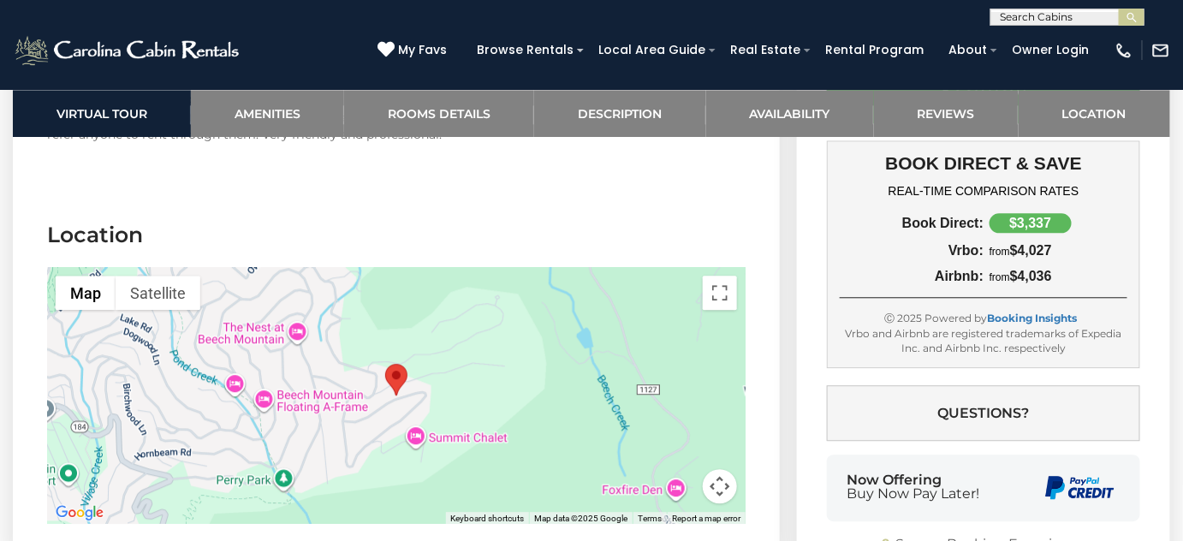
scroll to position [7796, 0]
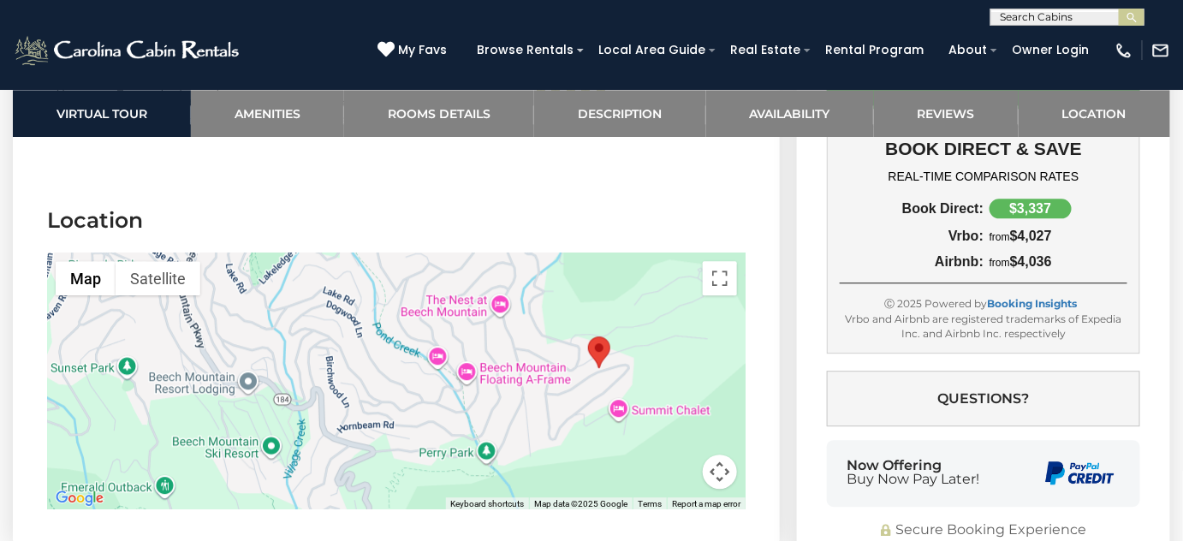
drag, startPoint x: 218, startPoint y: 375, endPoint x: 404, endPoint y: 358, distance: 186.6
click at [423, 364] on div at bounding box center [396, 381] width 699 height 257
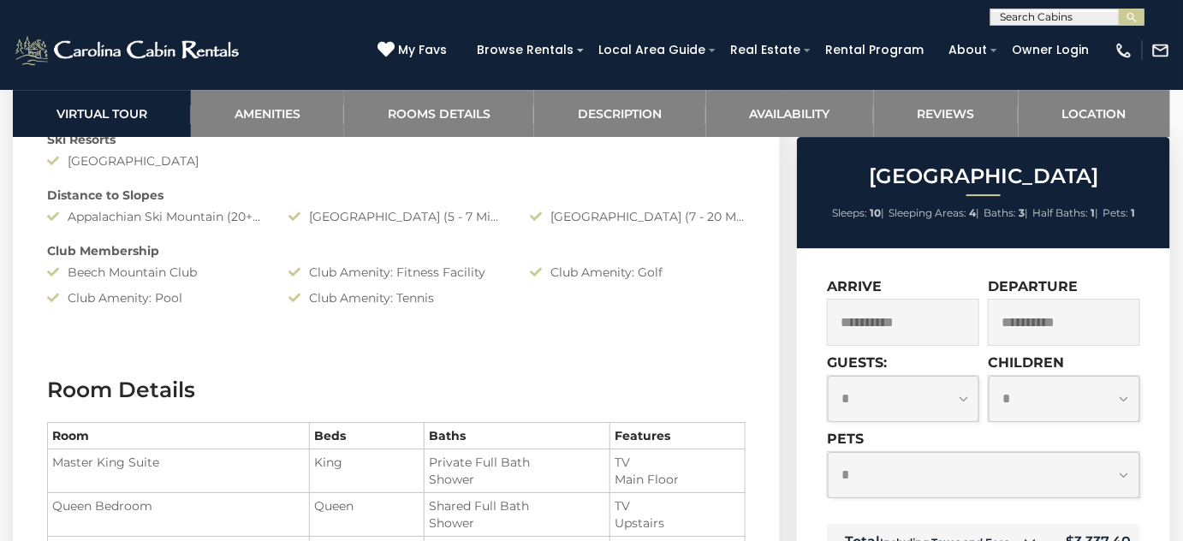
scroll to position [1714, 0]
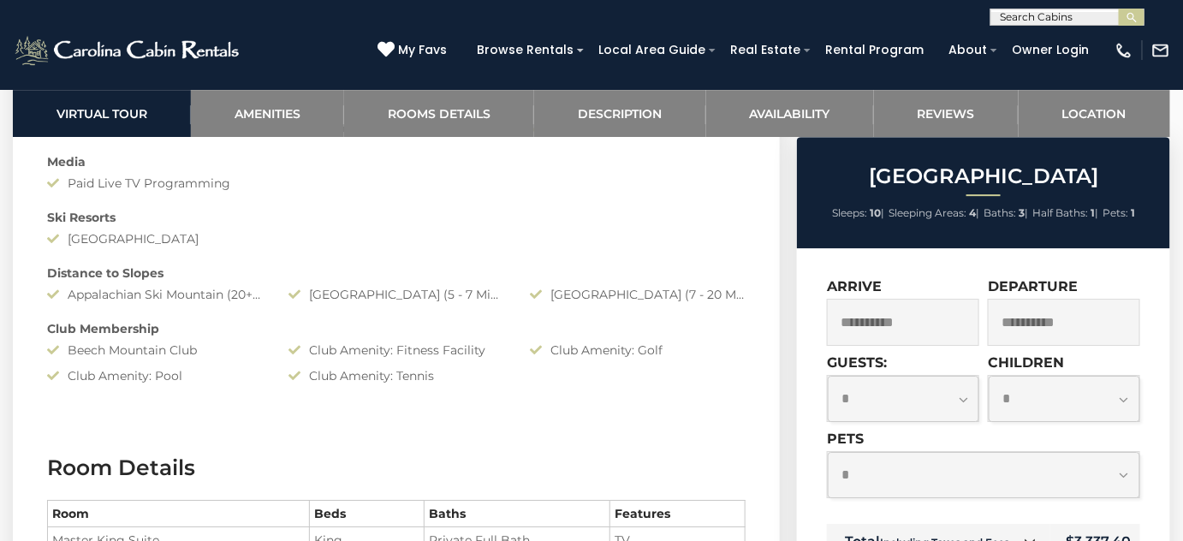
click at [449, 296] on div "Beech Mountain Resort (5 - 7 Minute Drive)" at bounding box center [396, 294] width 241 height 17
click at [607, 295] on div "Sugar Mountain Resort (7 - 20 Minute Drive)" at bounding box center [637, 294] width 241 height 17
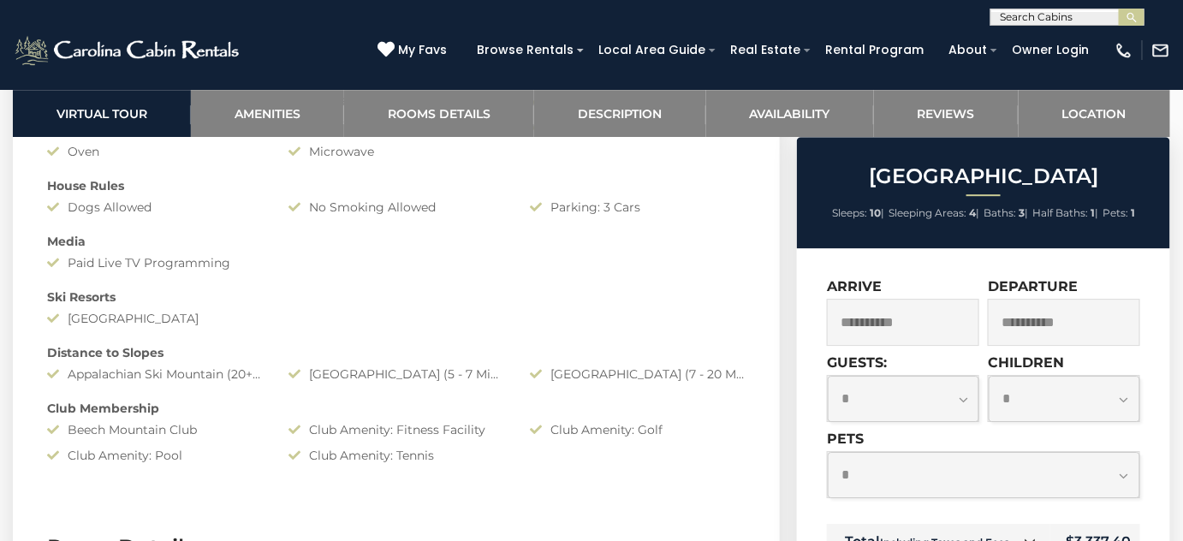
scroll to position [1636, 0]
click at [299, 369] on icon at bounding box center [298, 372] width 21 height 12
drag, startPoint x: 354, startPoint y: 376, endPoint x: 247, endPoint y: 384, distance: 107.4
click at [301, 377] on div "Beech Mountain Resort (5 - 7 Minute Drive)" at bounding box center [396, 372] width 241 height 17
click at [119, 353] on div "Distance to Slopes" at bounding box center [396, 350] width 724 height 17
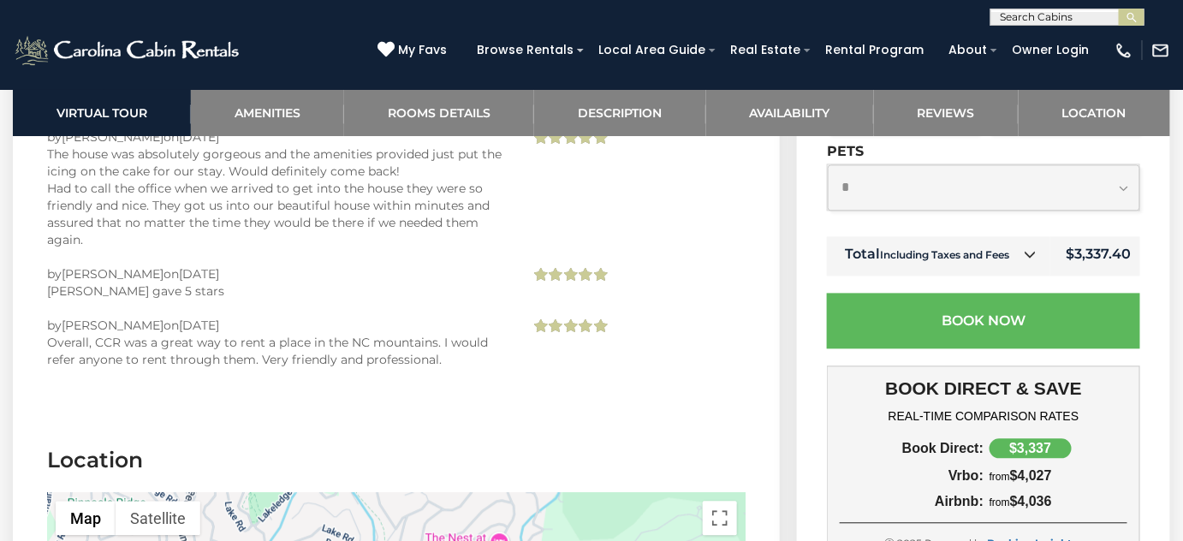
scroll to position [7551, 0]
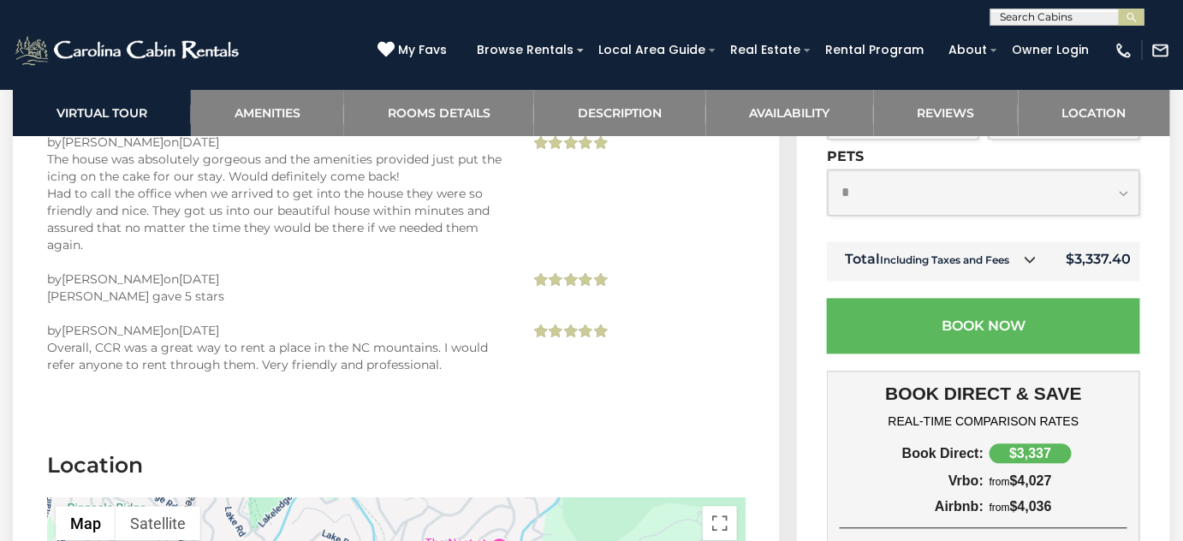
click at [1032, 254] on icon at bounding box center [1031, 260] width 12 height 12
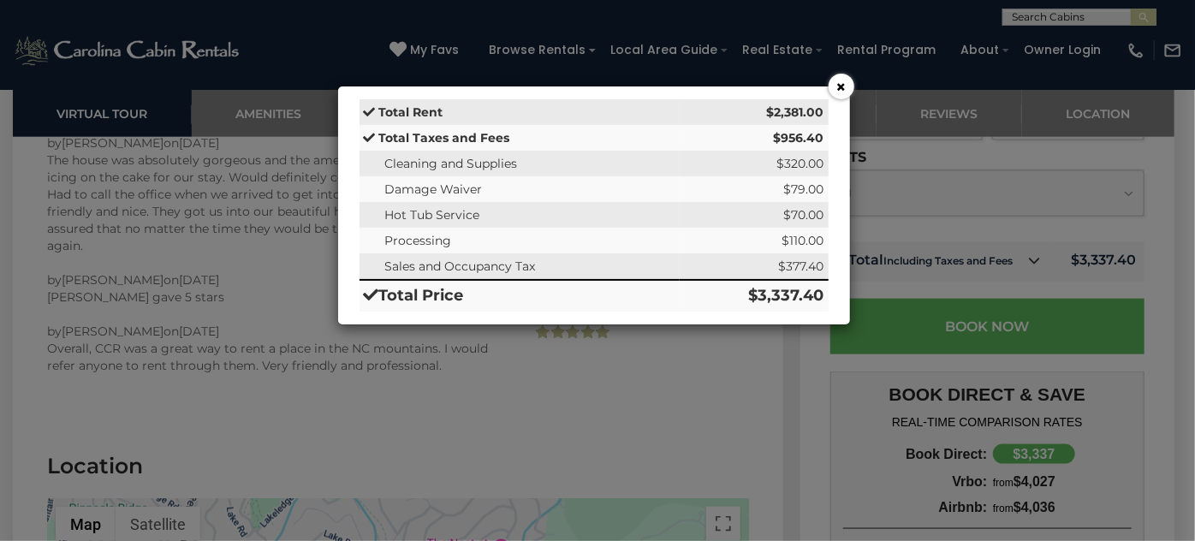
click at [836, 90] on button "×" at bounding box center [842, 87] width 26 height 26
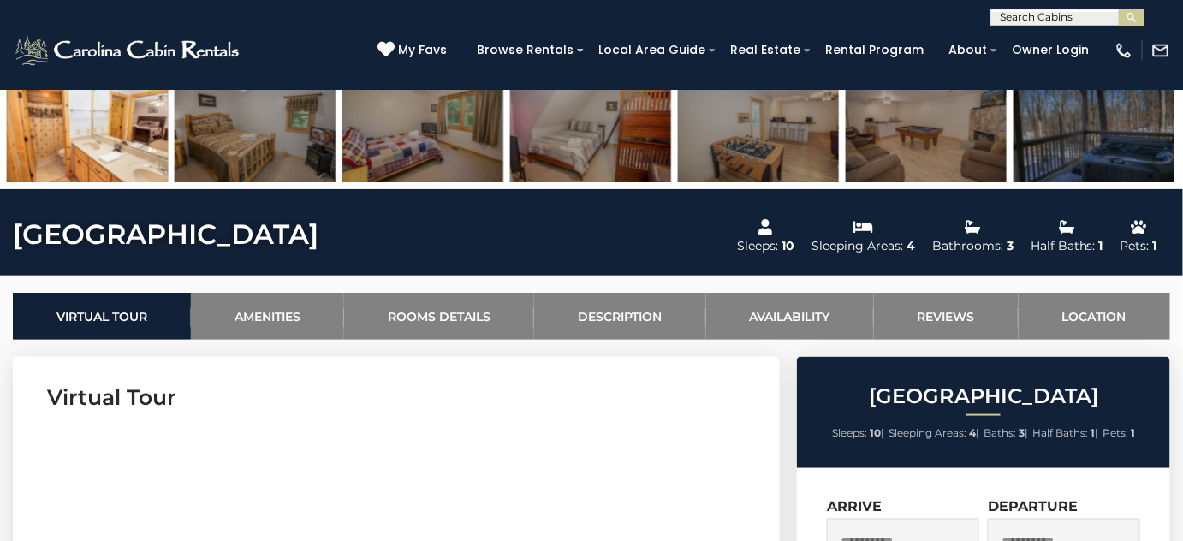
scroll to position [235, 0]
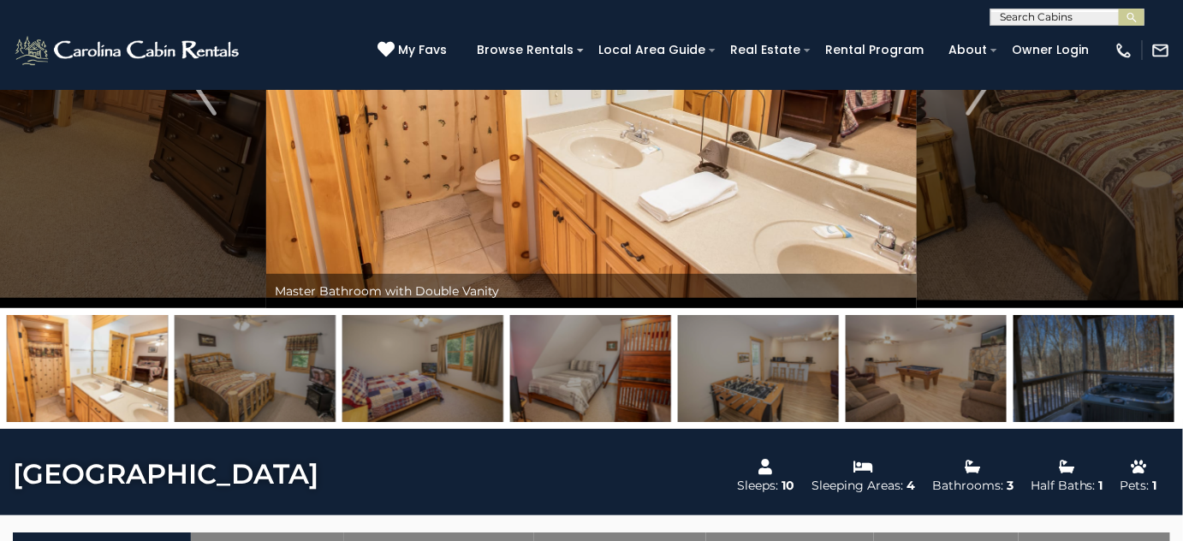
drag, startPoint x: 286, startPoint y: 370, endPoint x: 306, endPoint y: 373, distance: 20.0
click at [286, 370] on img at bounding box center [255, 368] width 161 height 107
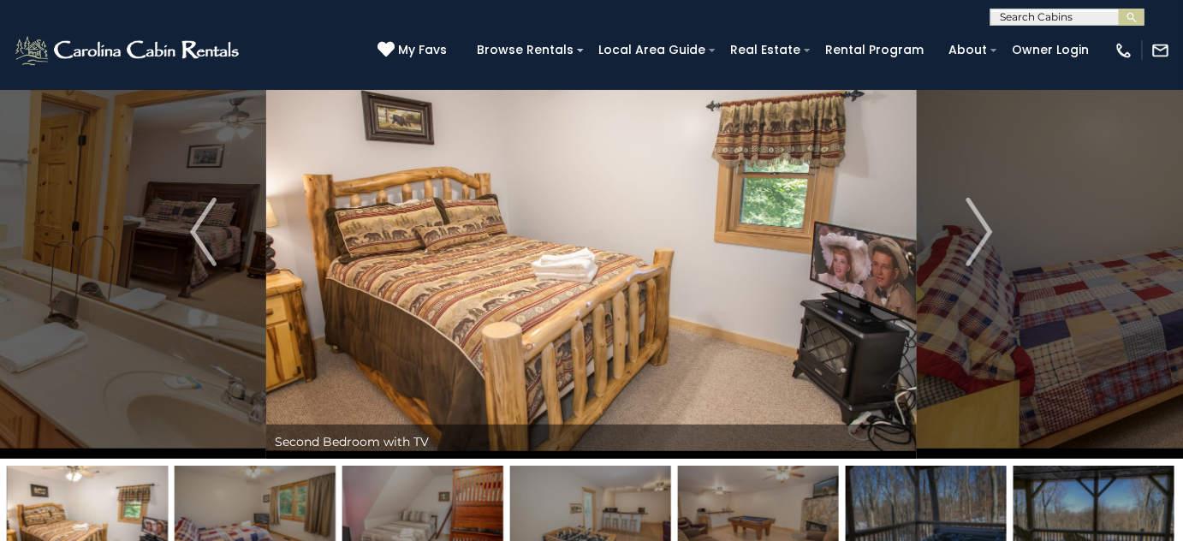
scroll to position [80, 0]
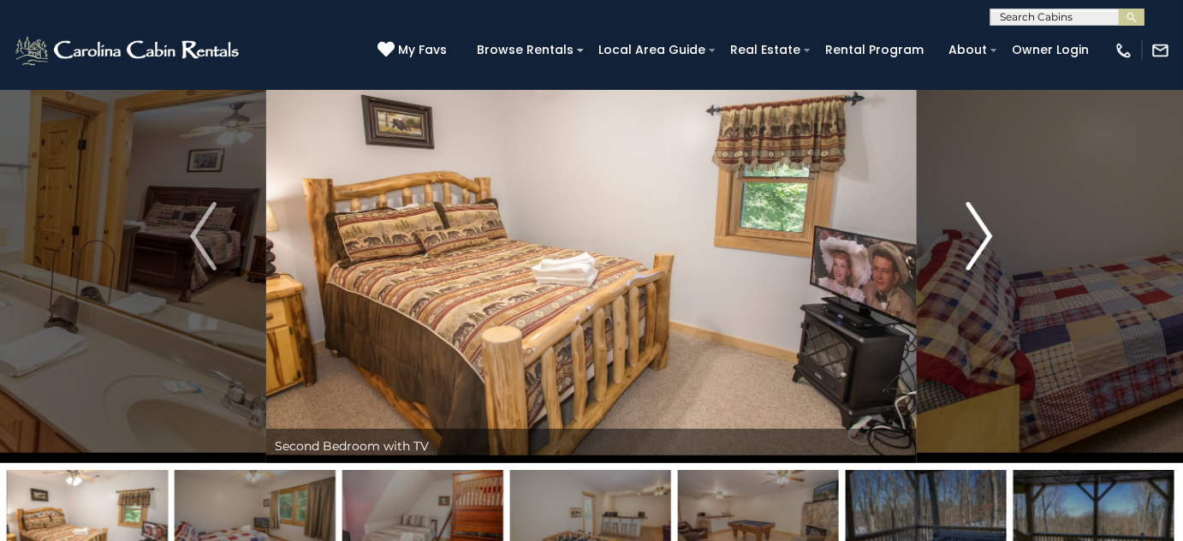
click at [971, 236] on img "Next" at bounding box center [980, 236] width 26 height 68
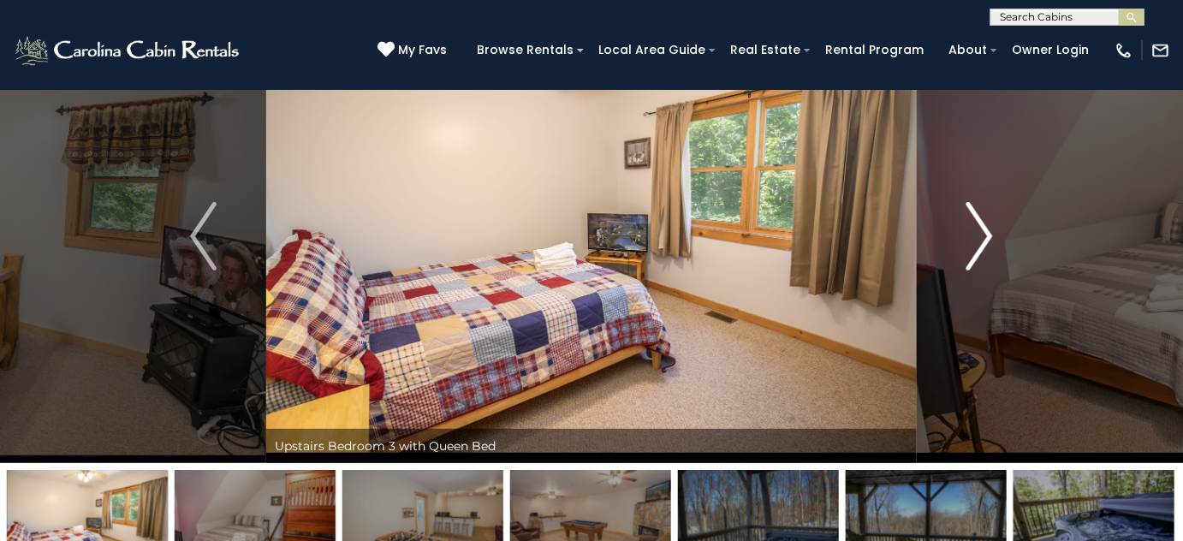
click at [970, 237] on img "Next" at bounding box center [980, 236] width 26 height 68
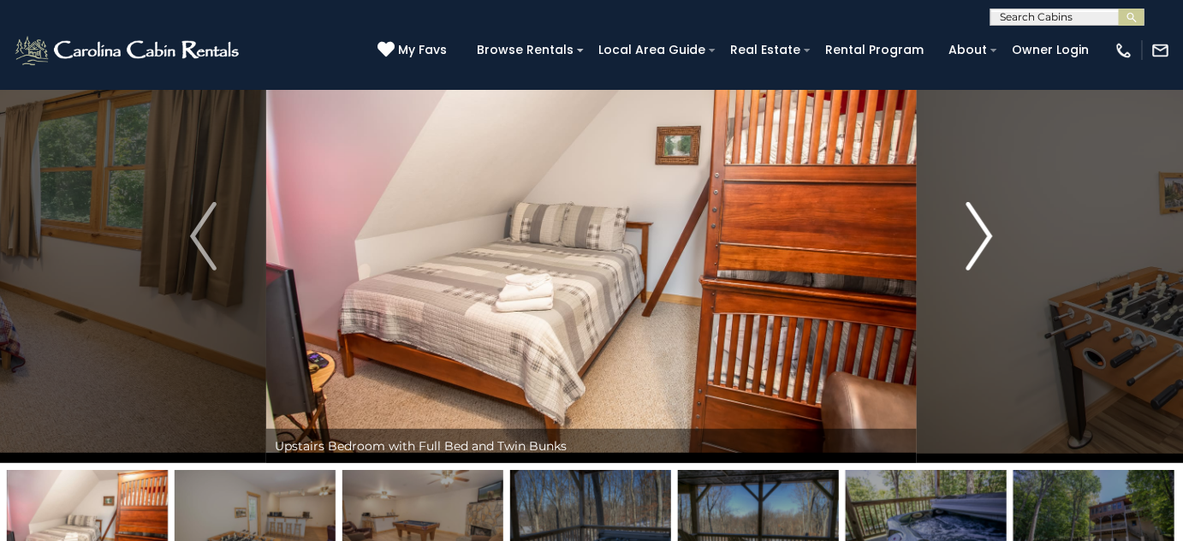
click at [969, 238] on img "Next" at bounding box center [980, 236] width 26 height 68
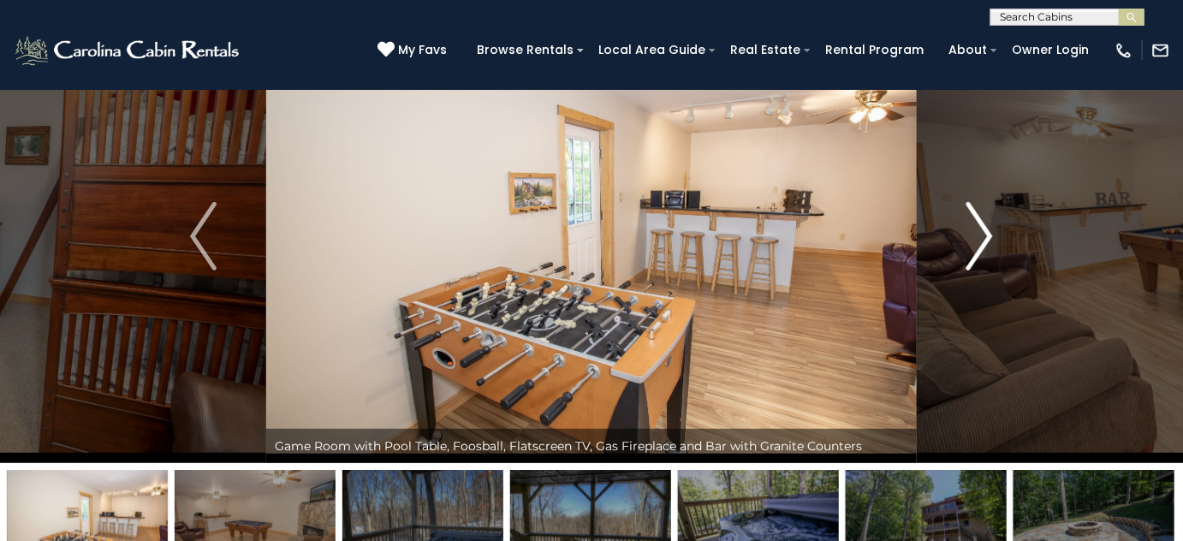
click at [969, 238] on img "Next" at bounding box center [980, 236] width 26 height 68
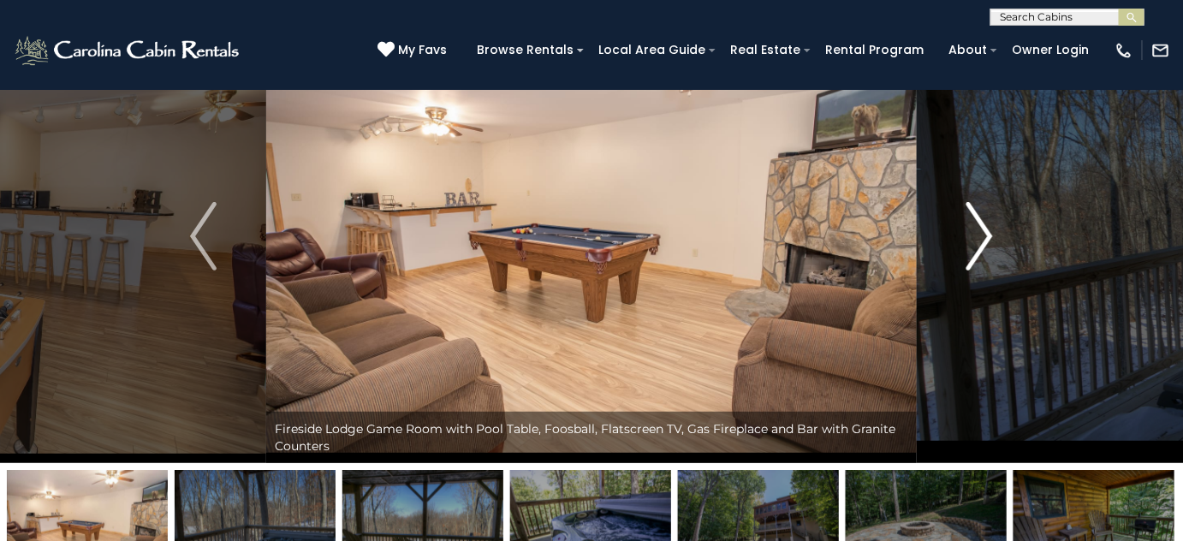
click at [969, 238] on img "Next" at bounding box center [980, 236] width 26 height 68
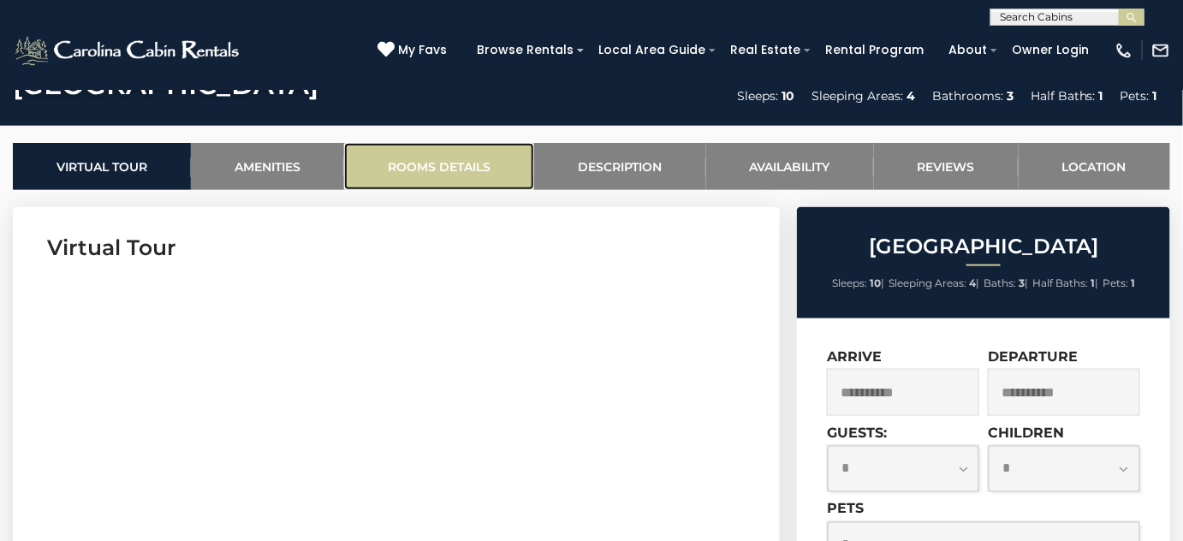
click at [478, 160] on link "Rooms Details" at bounding box center [439, 166] width 190 height 47
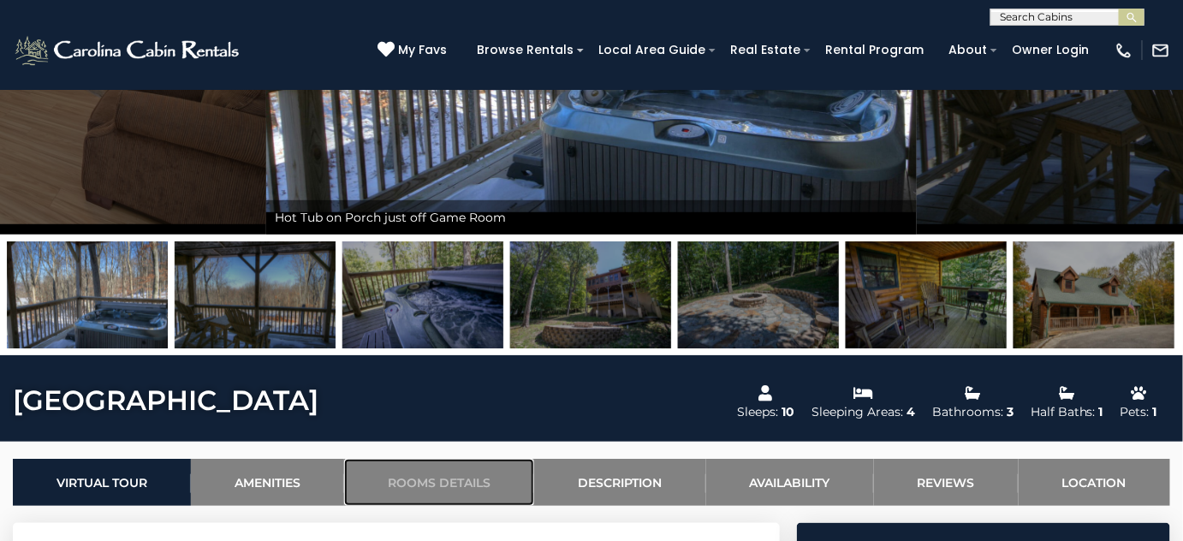
scroll to position [300, 0]
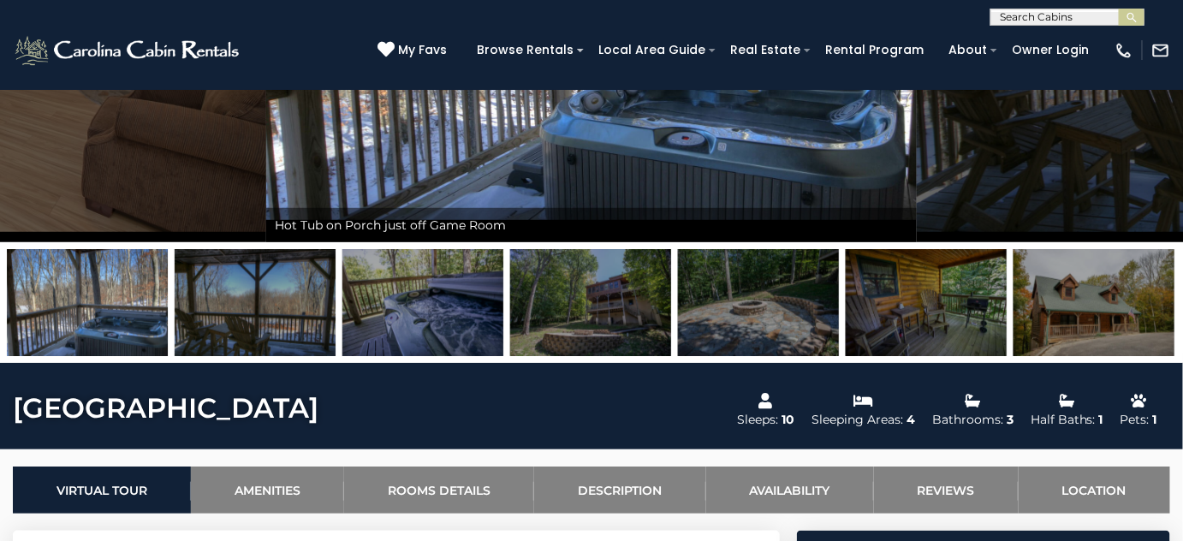
drag, startPoint x: 623, startPoint y: 321, endPoint x: 758, endPoint y: 283, distance: 139.8
click at [625, 318] on img at bounding box center [590, 302] width 161 height 107
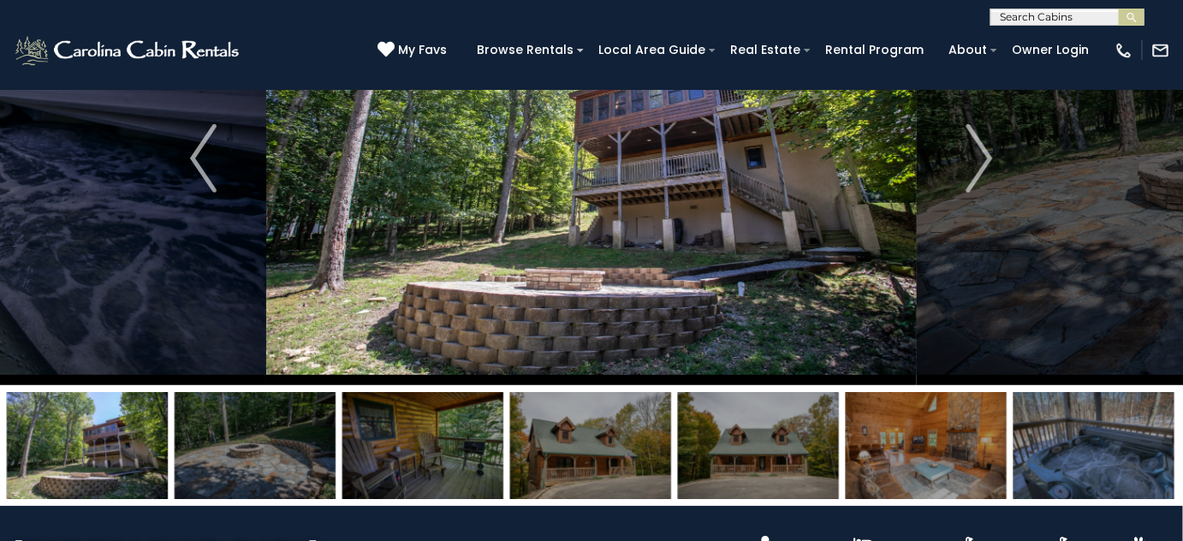
scroll to position [145, 0]
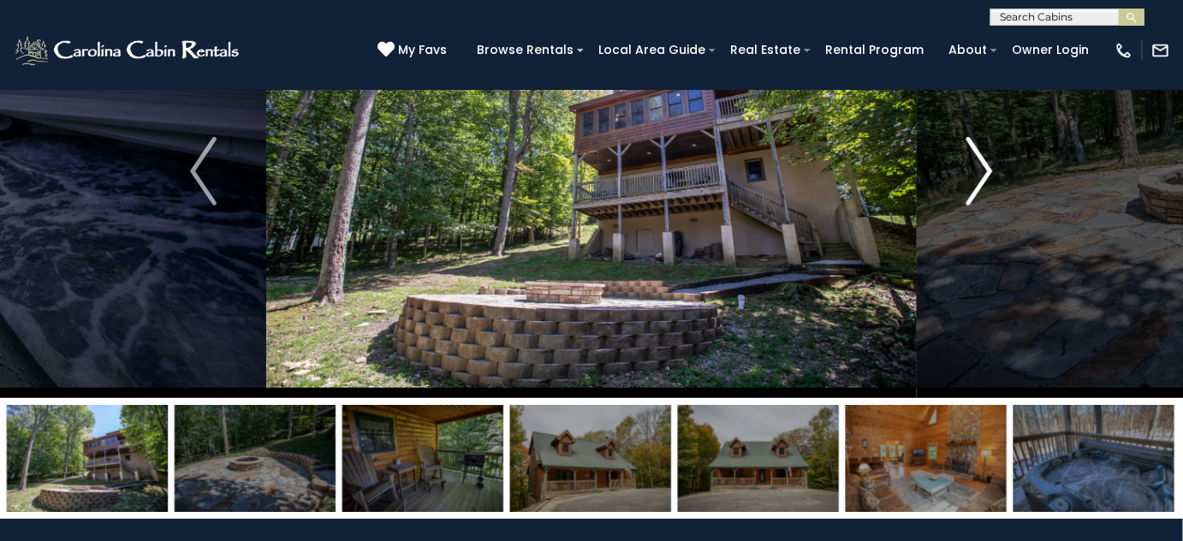
click at [971, 178] on img "Next" at bounding box center [980, 171] width 26 height 68
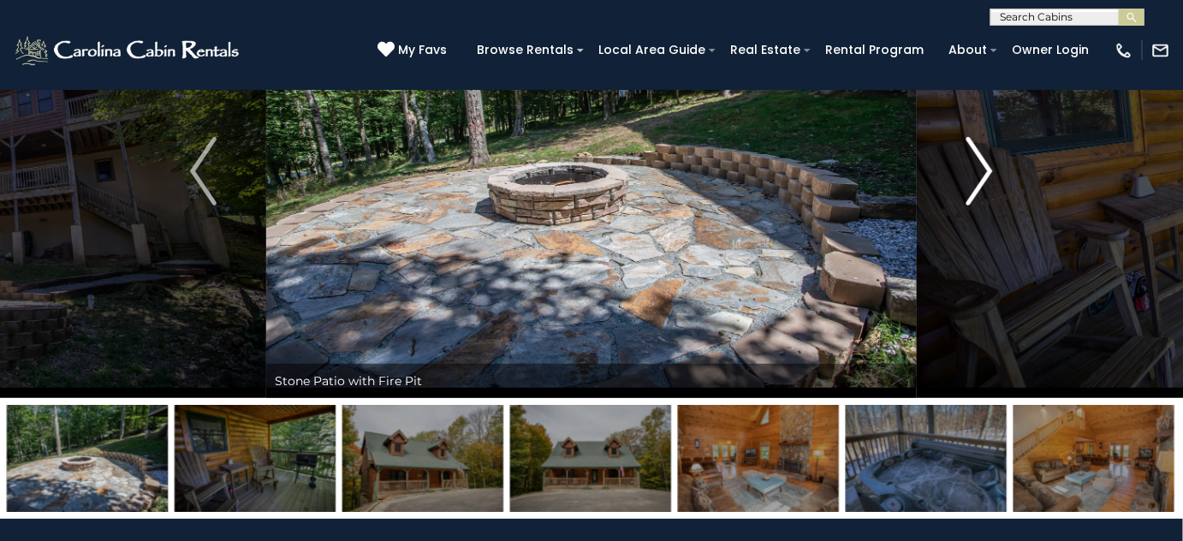
click at [971, 178] on img "Next" at bounding box center [980, 171] width 26 height 68
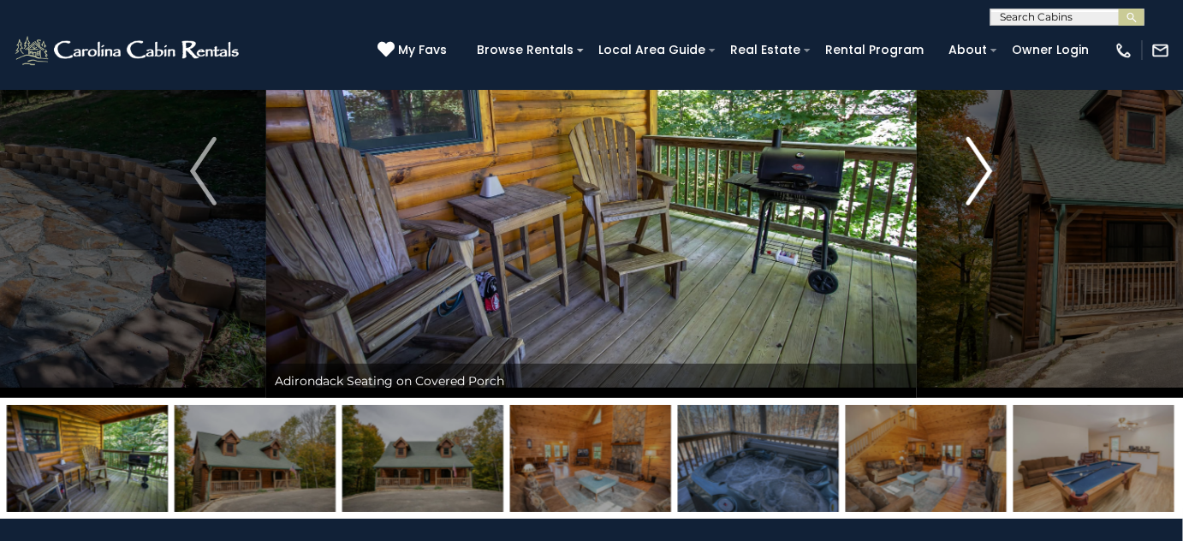
click at [971, 178] on img "Next" at bounding box center [980, 171] width 26 height 68
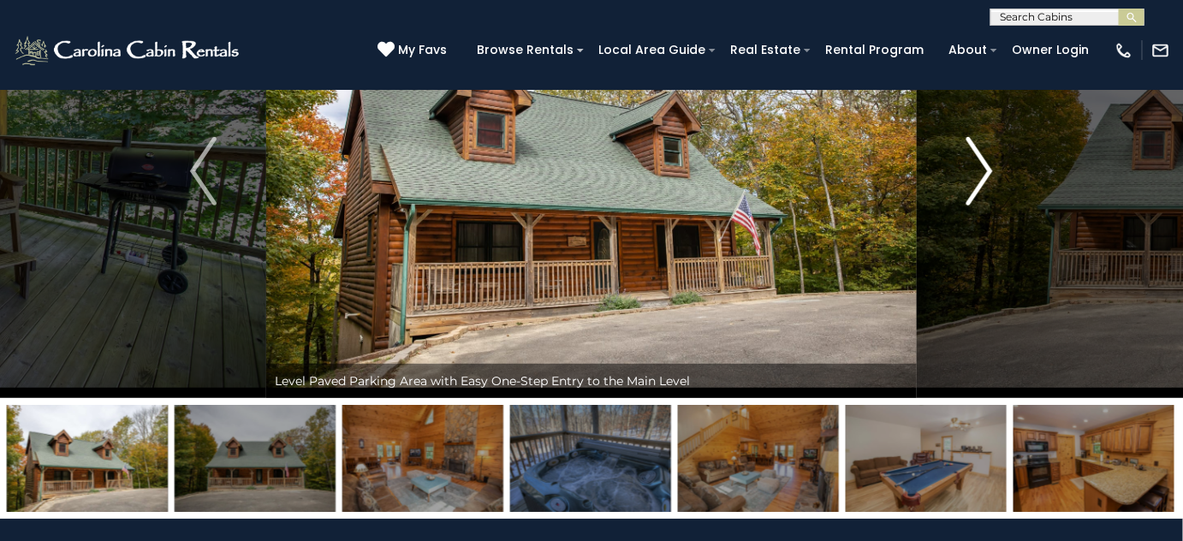
click at [971, 178] on img "Next" at bounding box center [980, 171] width 26 height 68
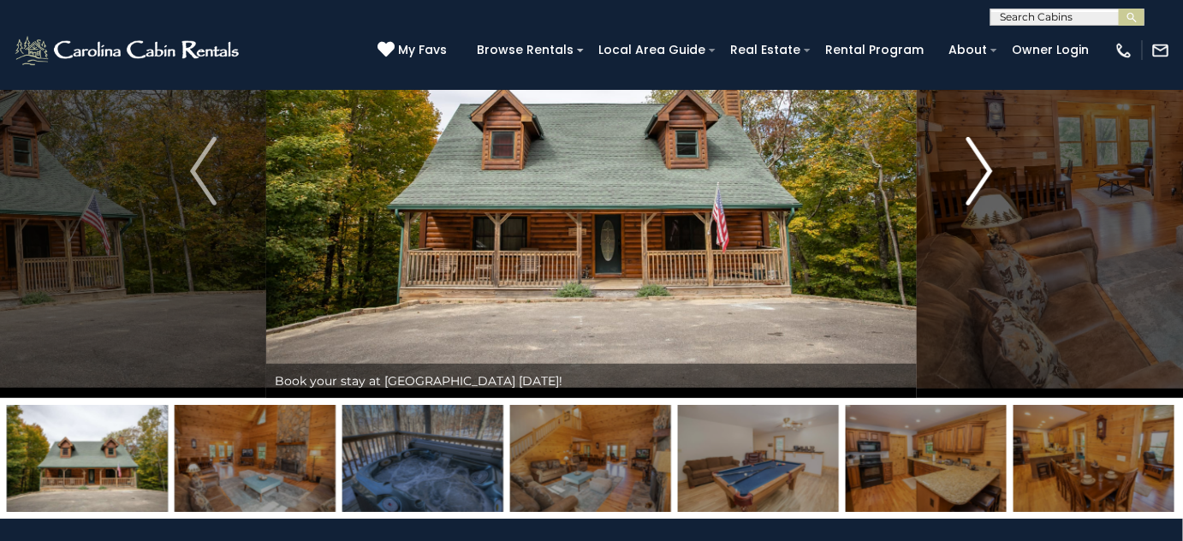
click at [971, 178] on img "Next" at bounding box center [980, 171] width 26 height 68
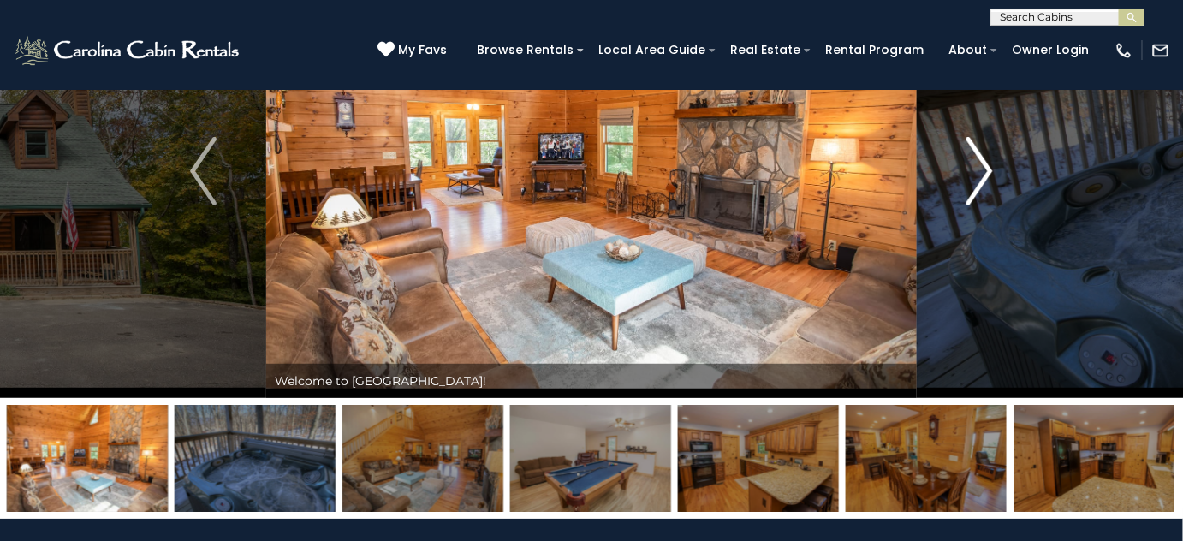
click at [970, 180] on img "Next" at bounding box center [980, 171] width 26 height 68
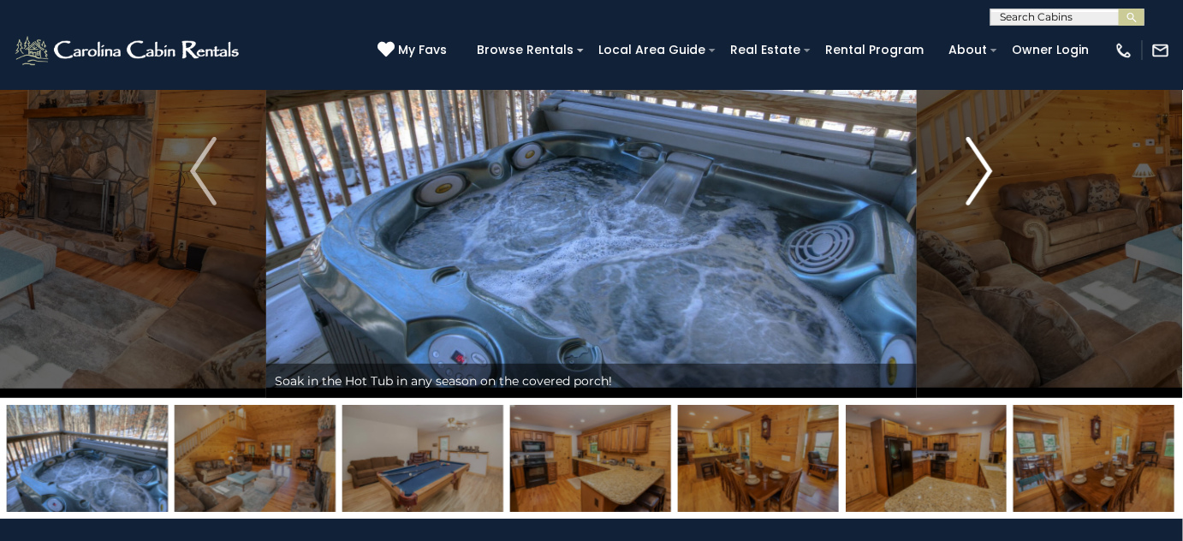
click at [970, 180] on img "Next" at bounding box center [980, 171] width 26 height 68
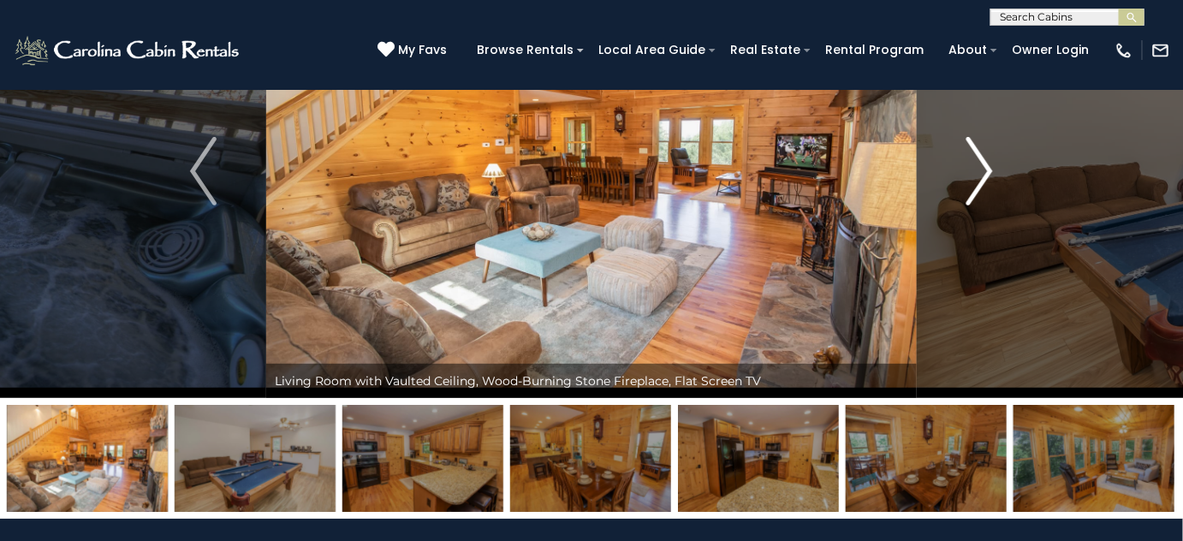
click at [968, 180] on img "Next" at bounding box center [980, 171] width 26 height 68
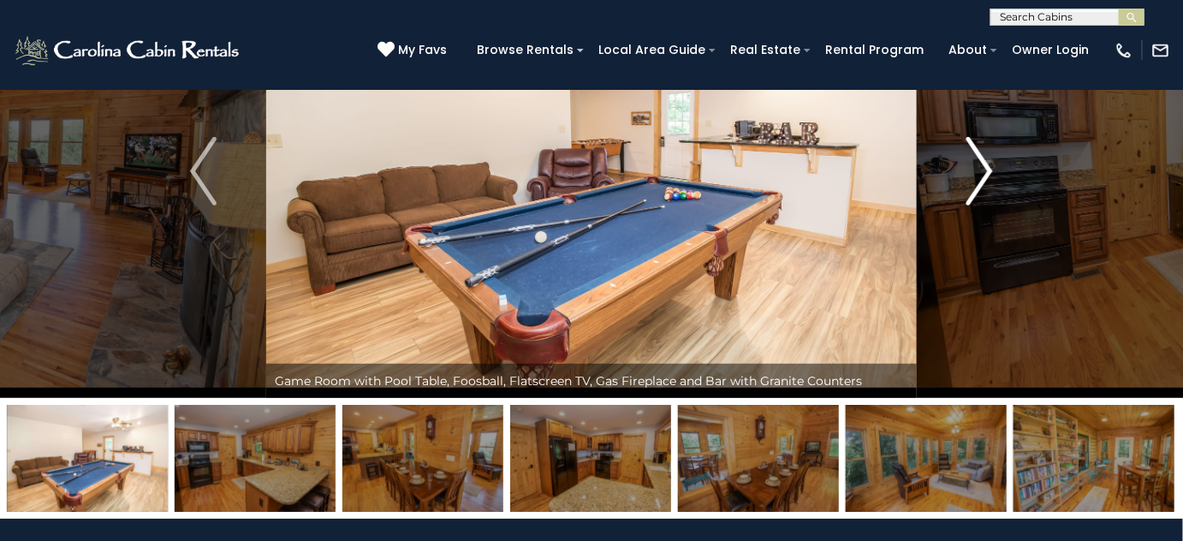
click at [968, 180] on img "Next" at bounding box center [980, 171] width 26 height 68
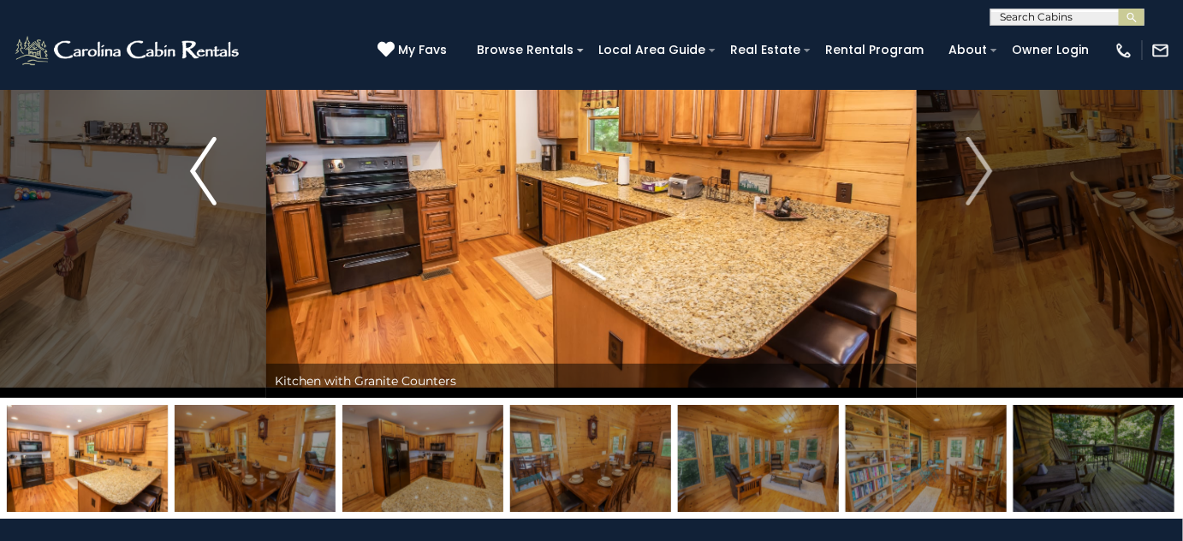
click at [217, 189] on button "Previous" at bounding box center [203, 171] width 126 height 454
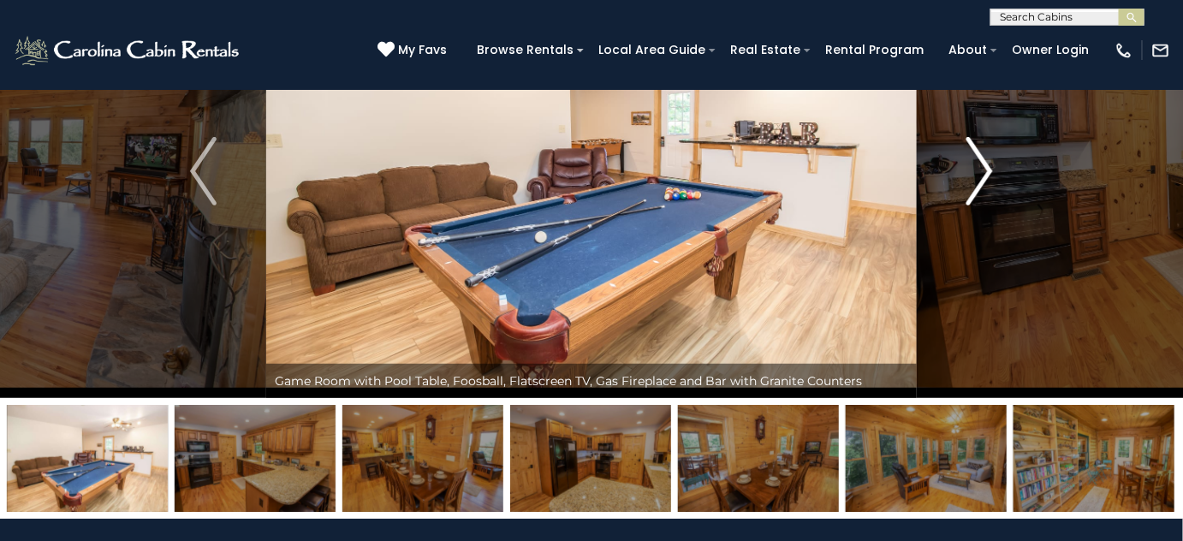
click at [973, 173] on img "Next" at bounding box center [980, 171] width 26 height 68
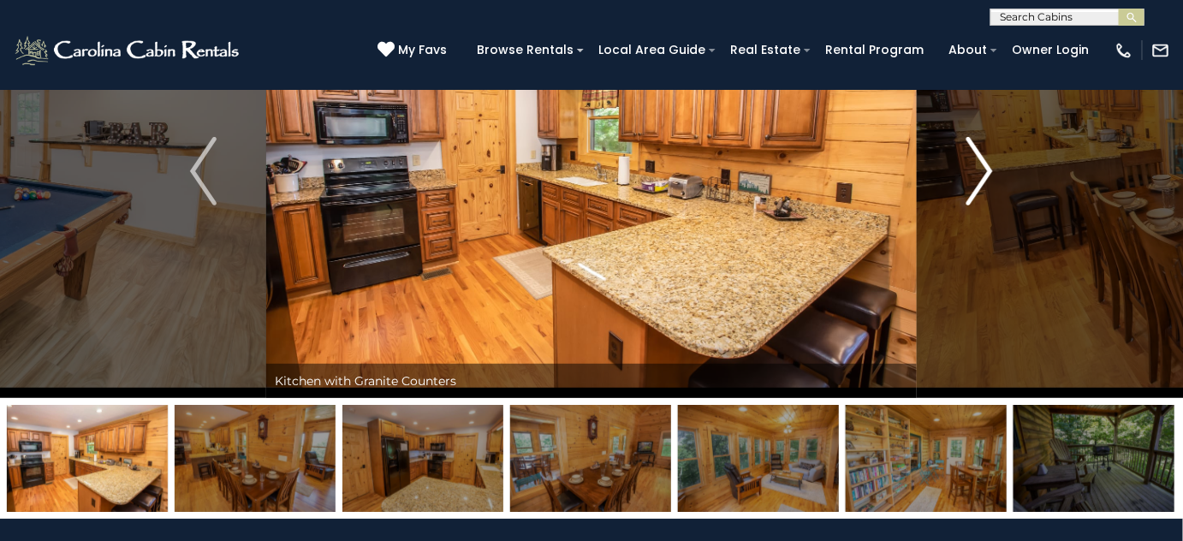
click at [973, 172] on img "Next" at bounding box center [980, 171] width 26 height 68
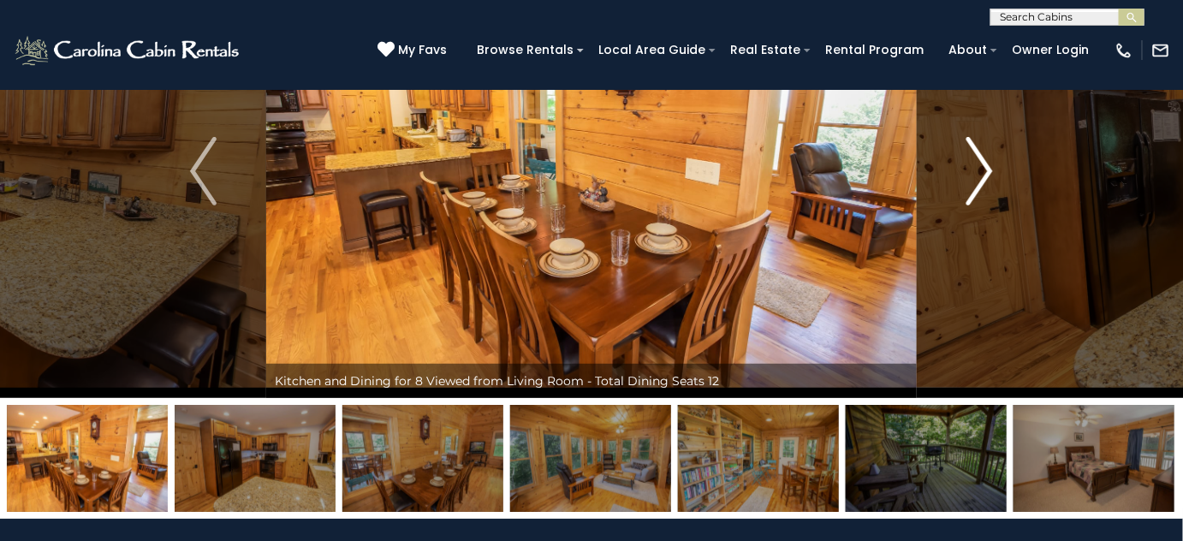
click at [970, 170] on img "Next" at bounding box center [980, 171] width 26 height 68
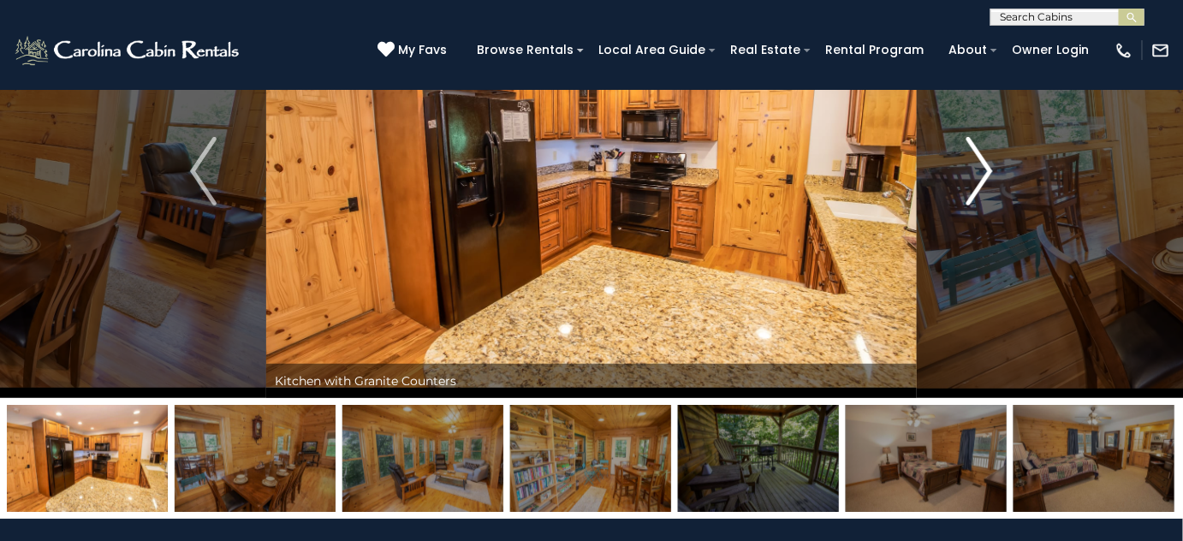
click at [970, 170] on img "Next" at bounding box center [980, 171] width 26 height 68
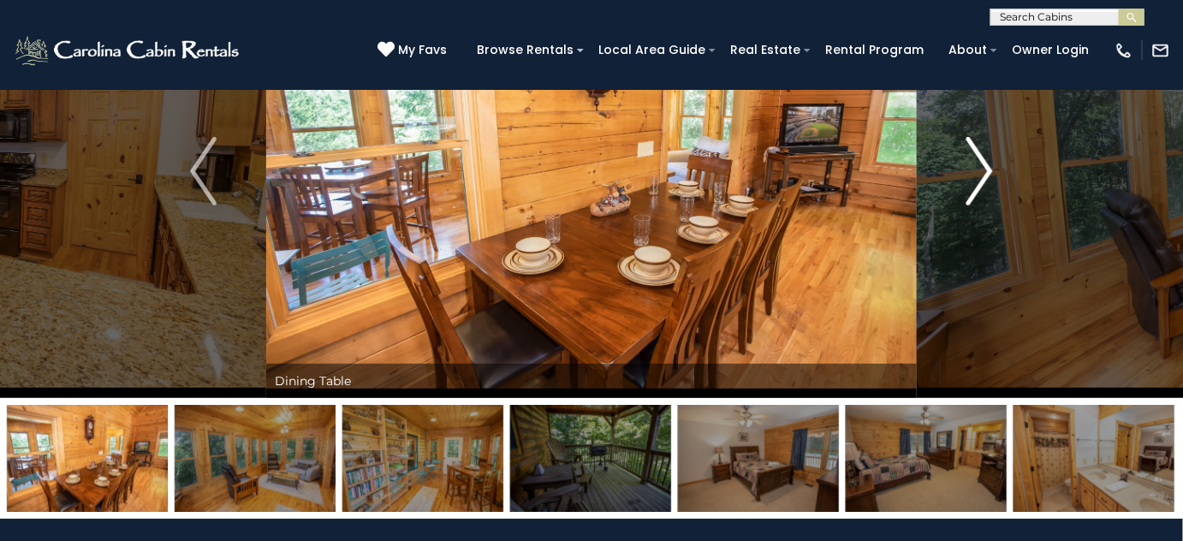
click at [970, 170] on img "Next" at bounding box center [980, 171] width 26 height 68
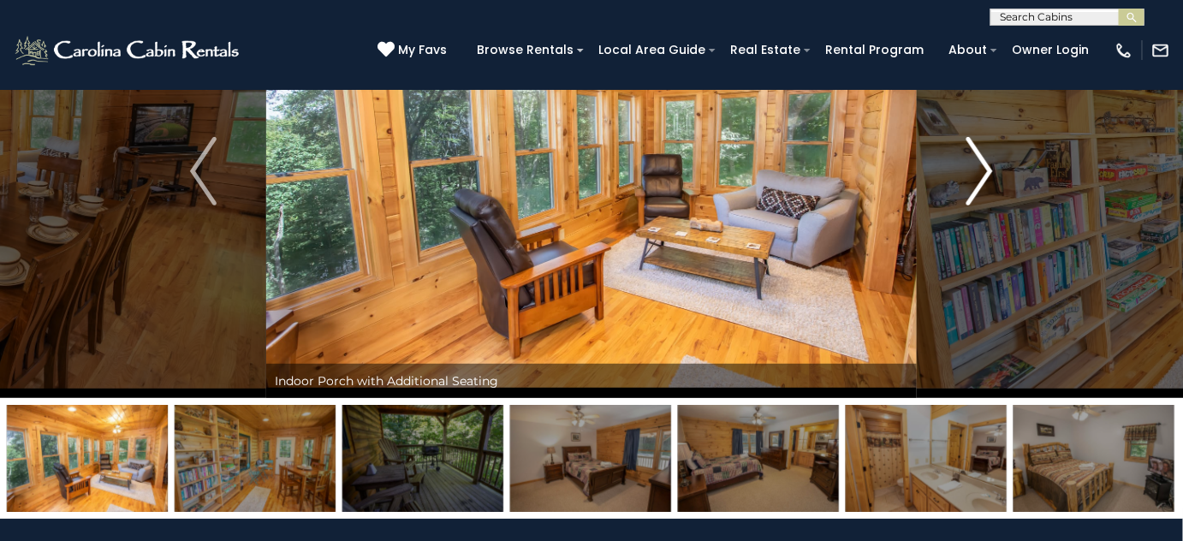
click at [970, 170] on img "Next" at bounding box center [980, 171] width 26 height 68
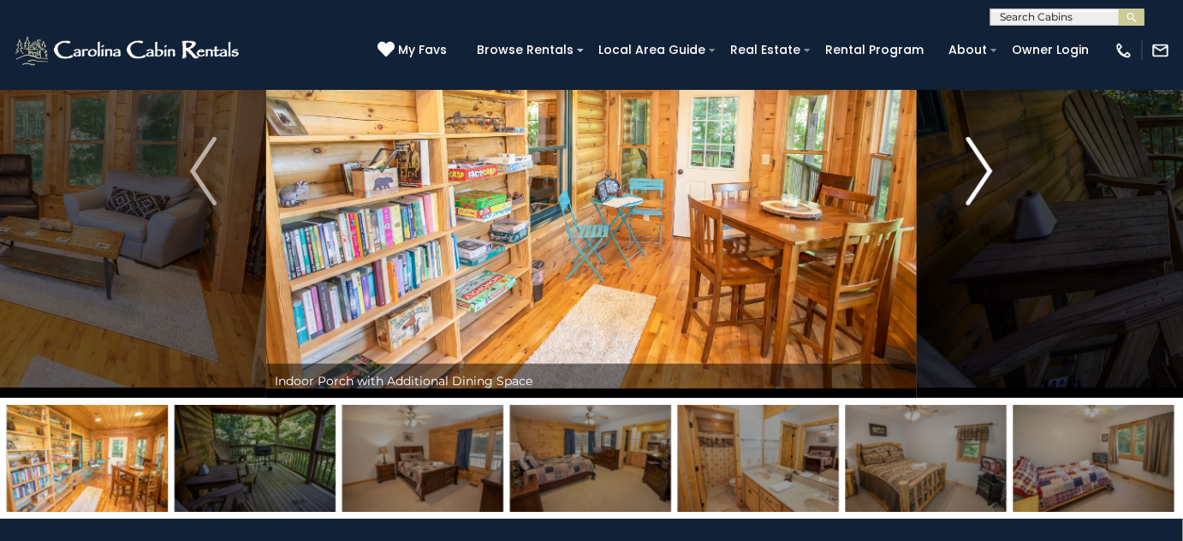
click at [970, 170] on img "Next" at bounding box center [980, 171] width 26 height 68
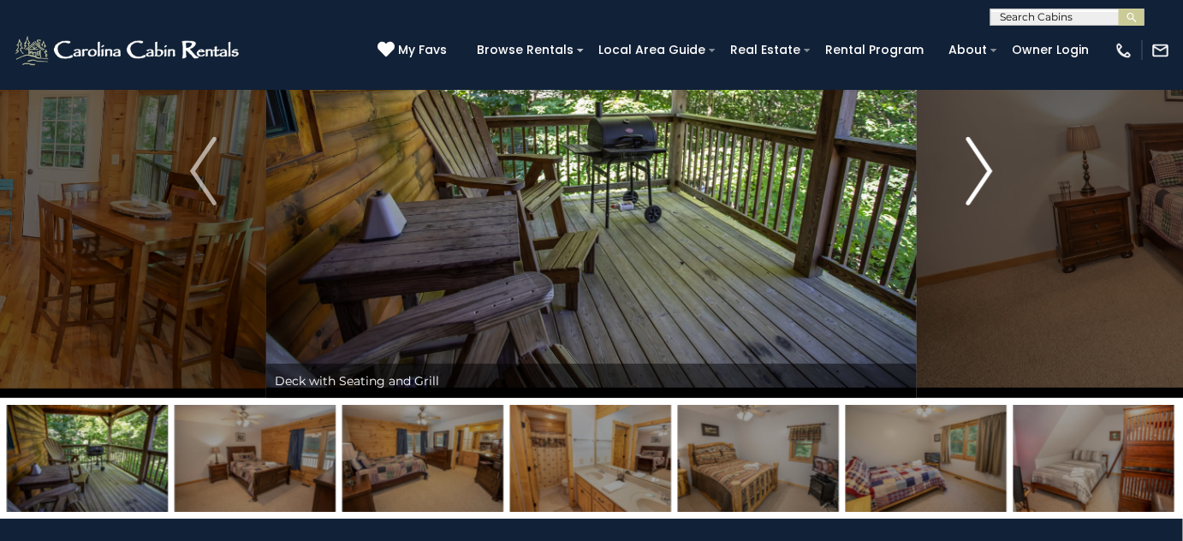
click at [970, 170] on img "Next" at bounding box center [980, 171] width 26 height 68
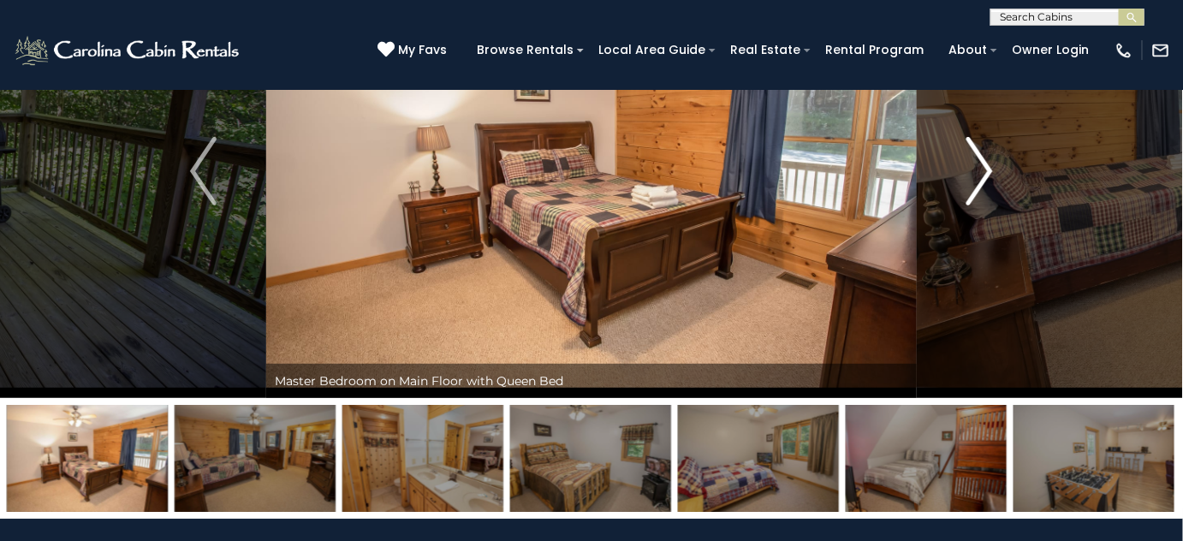
click at [970, 170] on img "Next" at bounding box center [980, 171] width 26 height 68
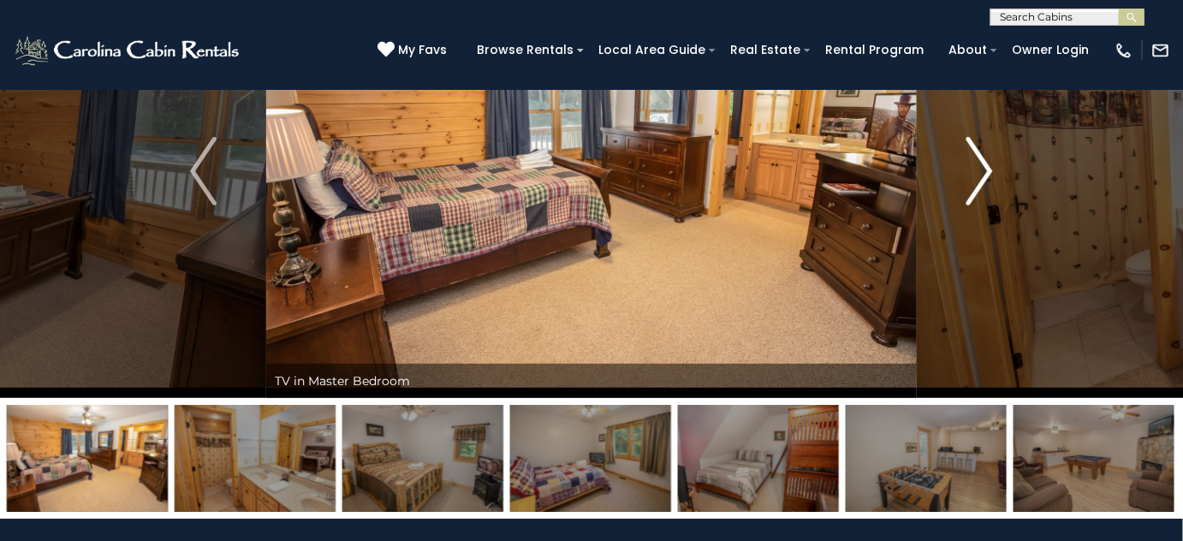
click at [967, 170] on img "Next" at bounding box center [980, 171] width 26 height 68
